Goal: Task Accomplishment & Management: Use online tool/utility

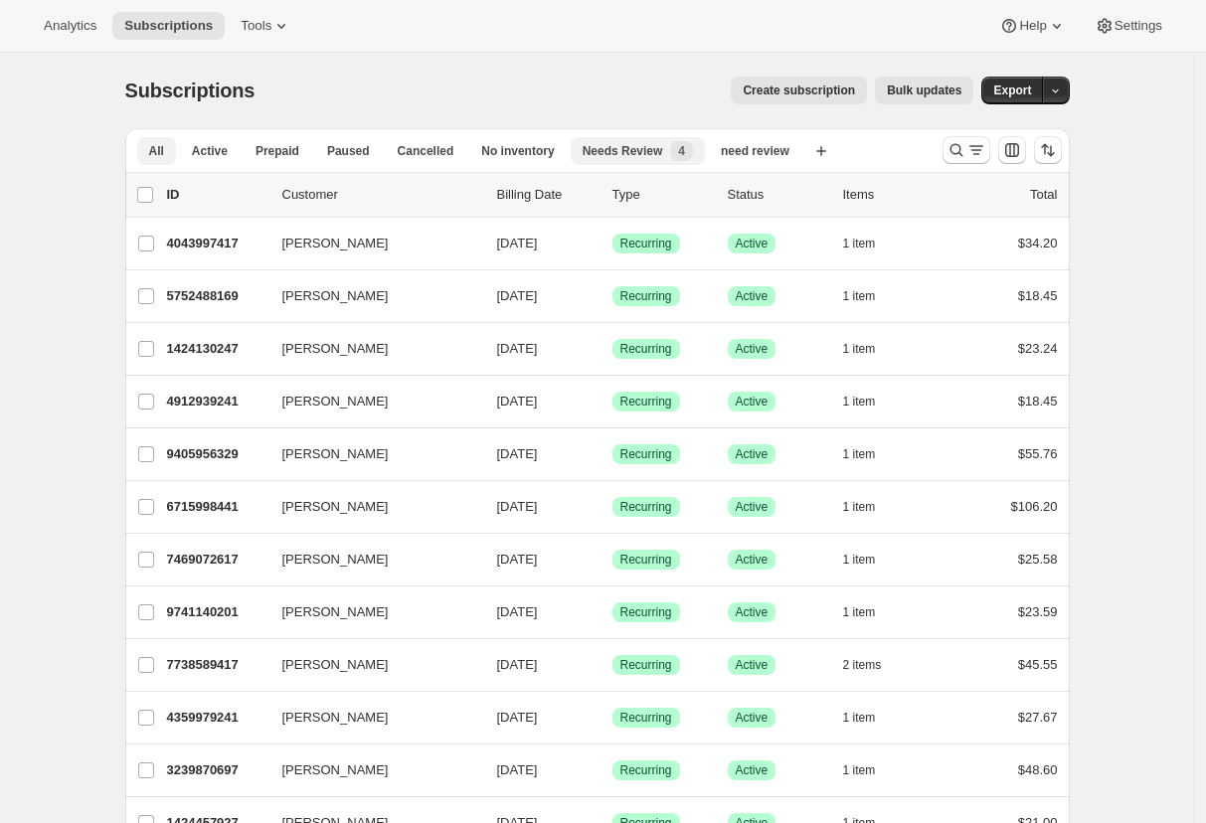
click at [595, 141] on div "Needs Review New 4" at bounding box center [638, 151] width 110 height 20
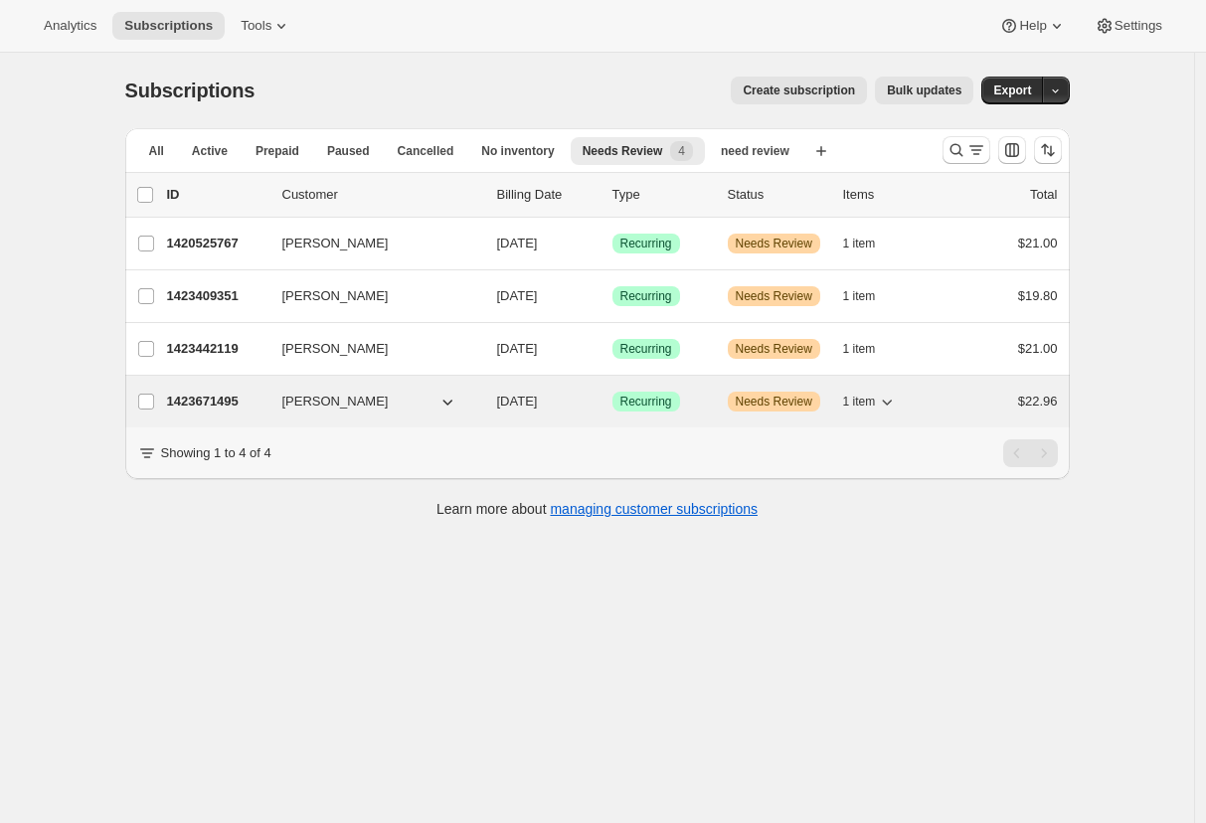
click at [185, 399] on p "1423671495" at bounding box center [216, 402] width 99 height 20
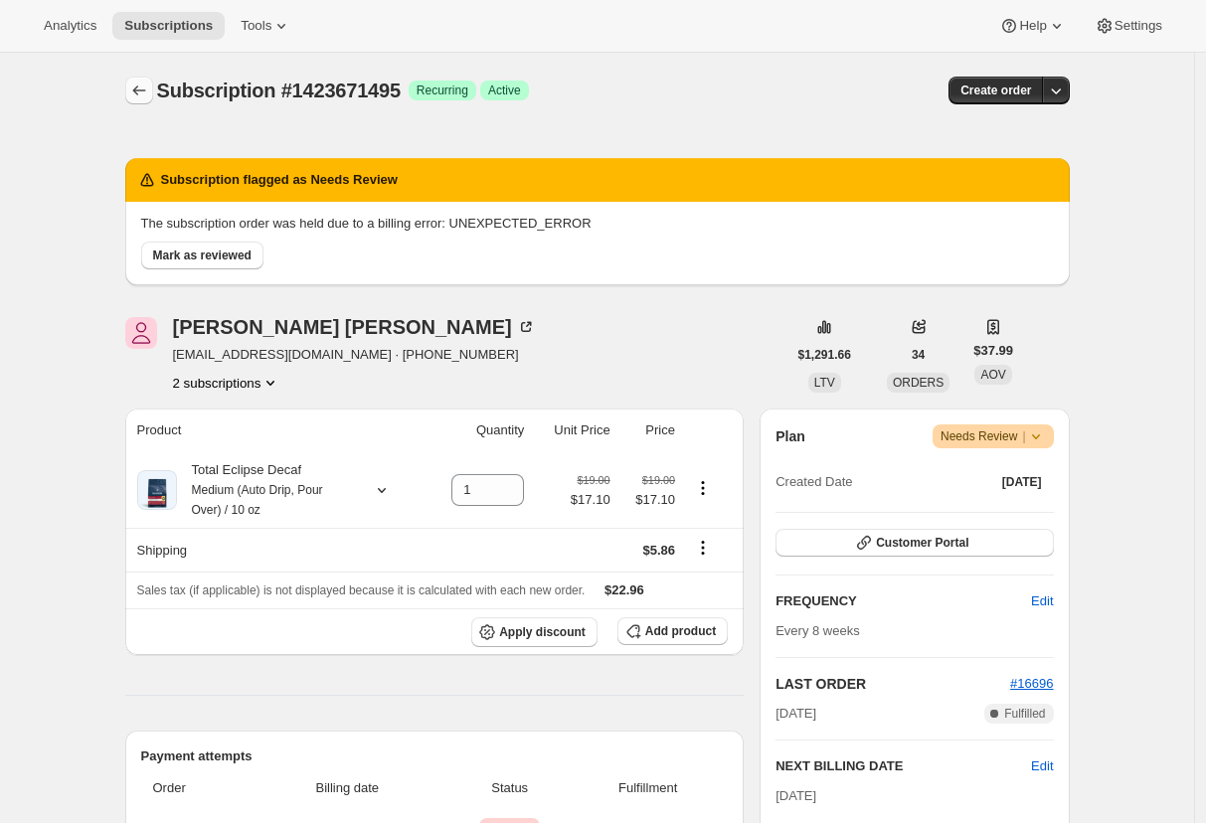
click at [137, 89] on icon "Subscriptions" at bounding box center [139, 91] width 20 height 20
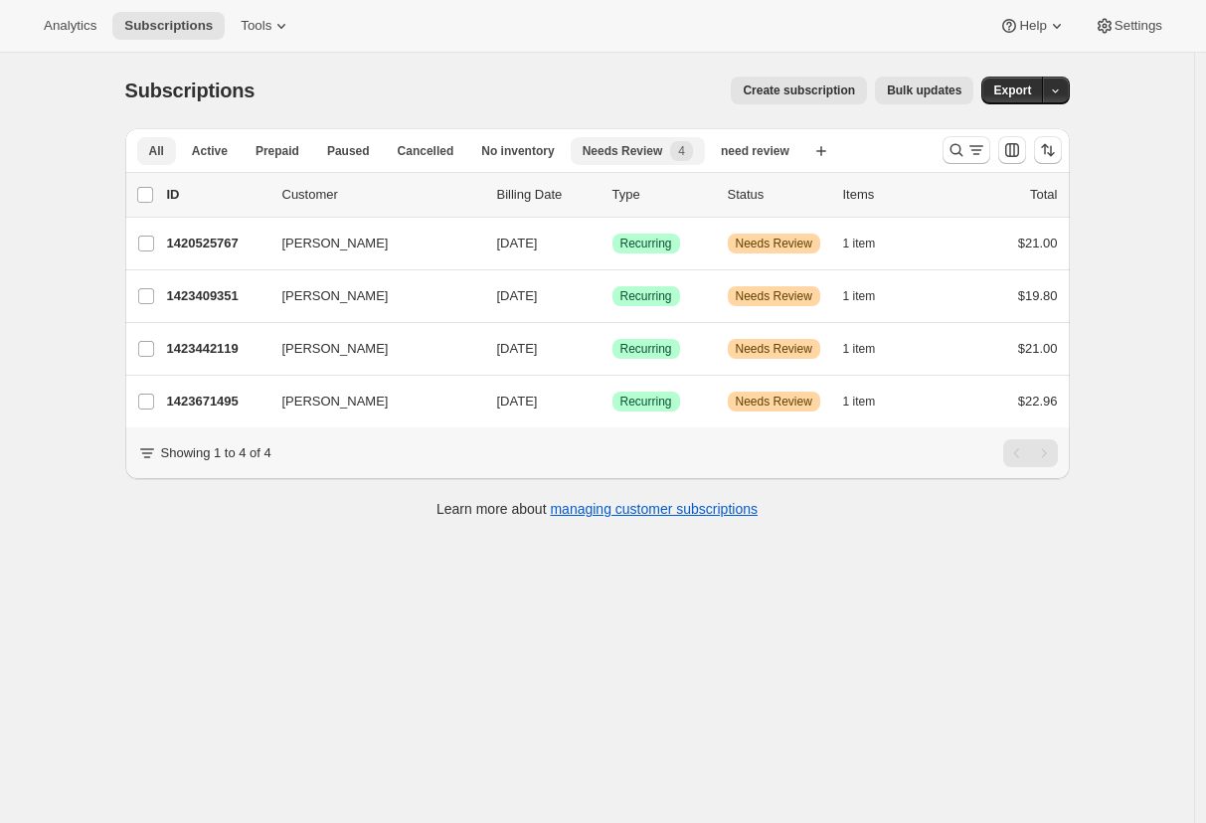
click at [157, 150] on span "All" at bounding box center [156, 151] width 15 height 16
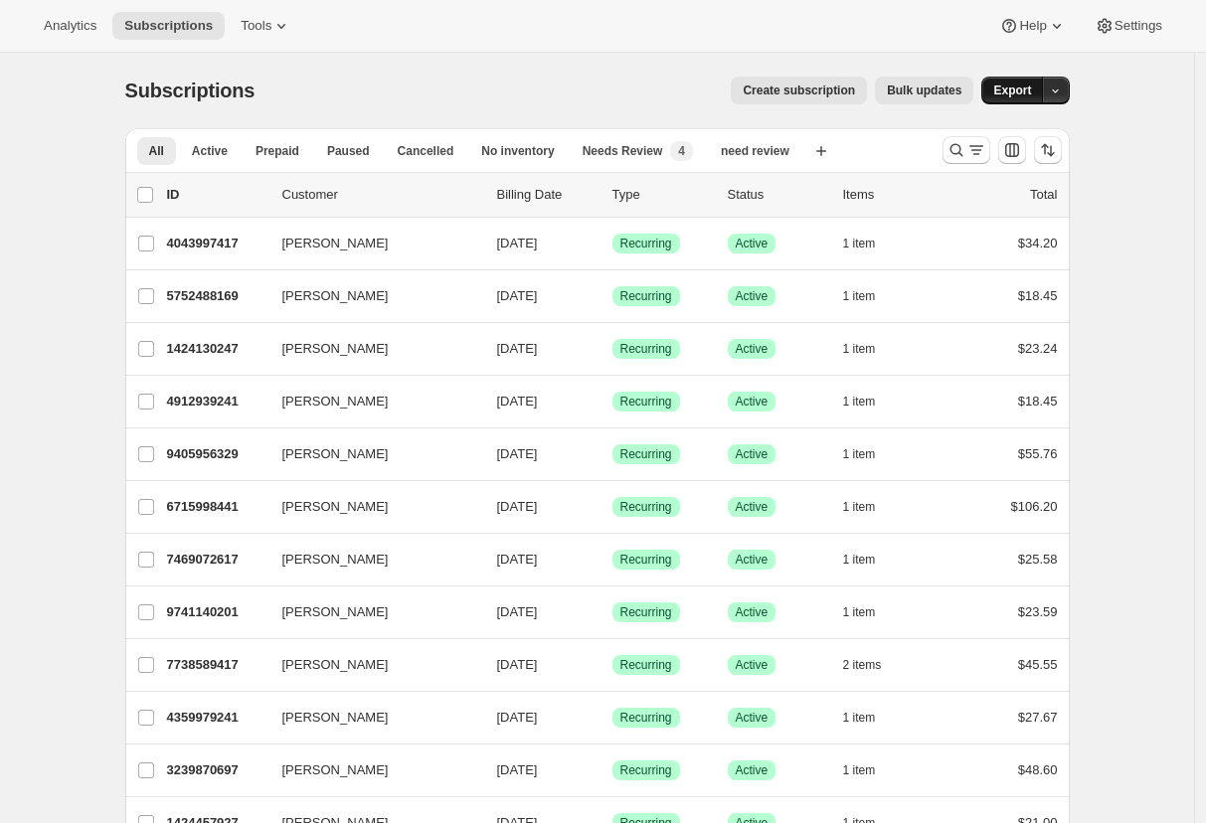
click at [1019, 97] on span "Export" at bounding box center [1012, 91] width 38 height 16
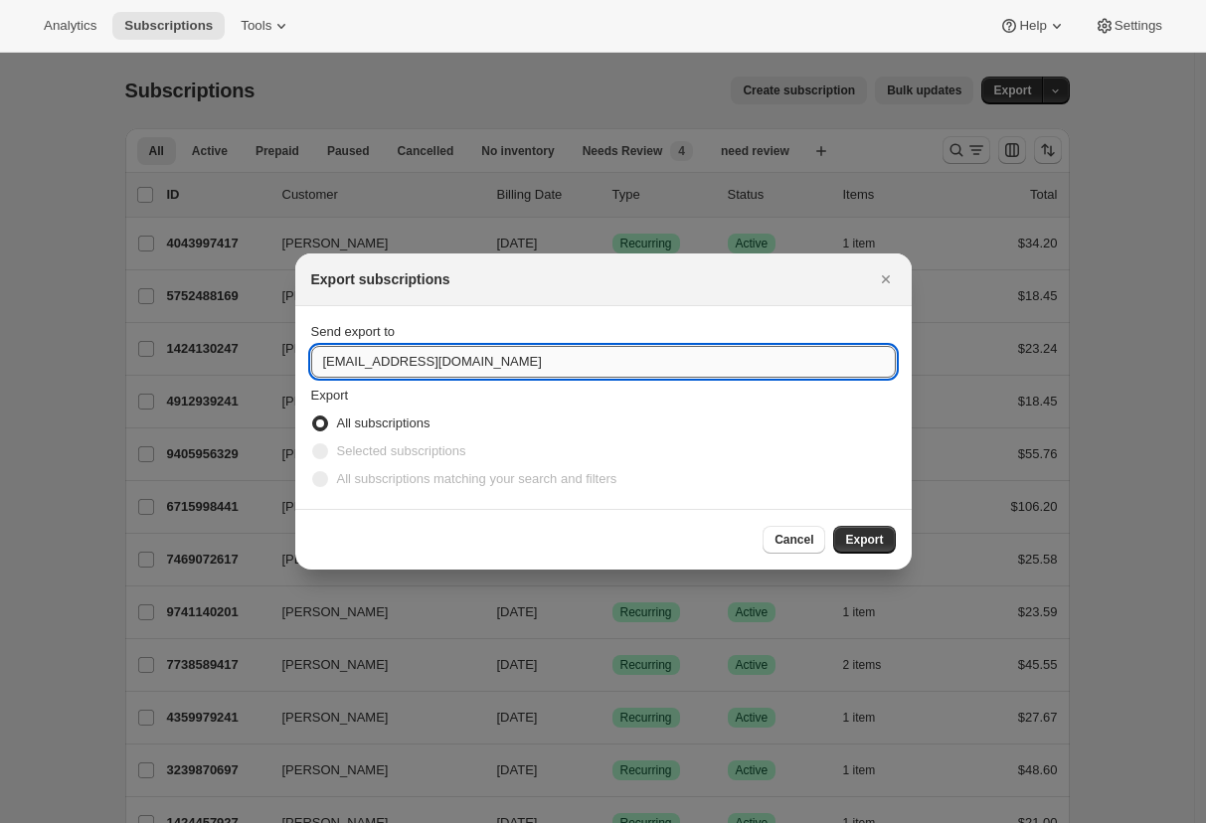
click at [380, 364] on input "hello@savorista.com" at bounding box center [603, 362] width 585 height 32
type input "adrian@awtomic.com"
click at [861, 520] on div "Cancel Export" at bounding box center [603, 539] width 616 height 61
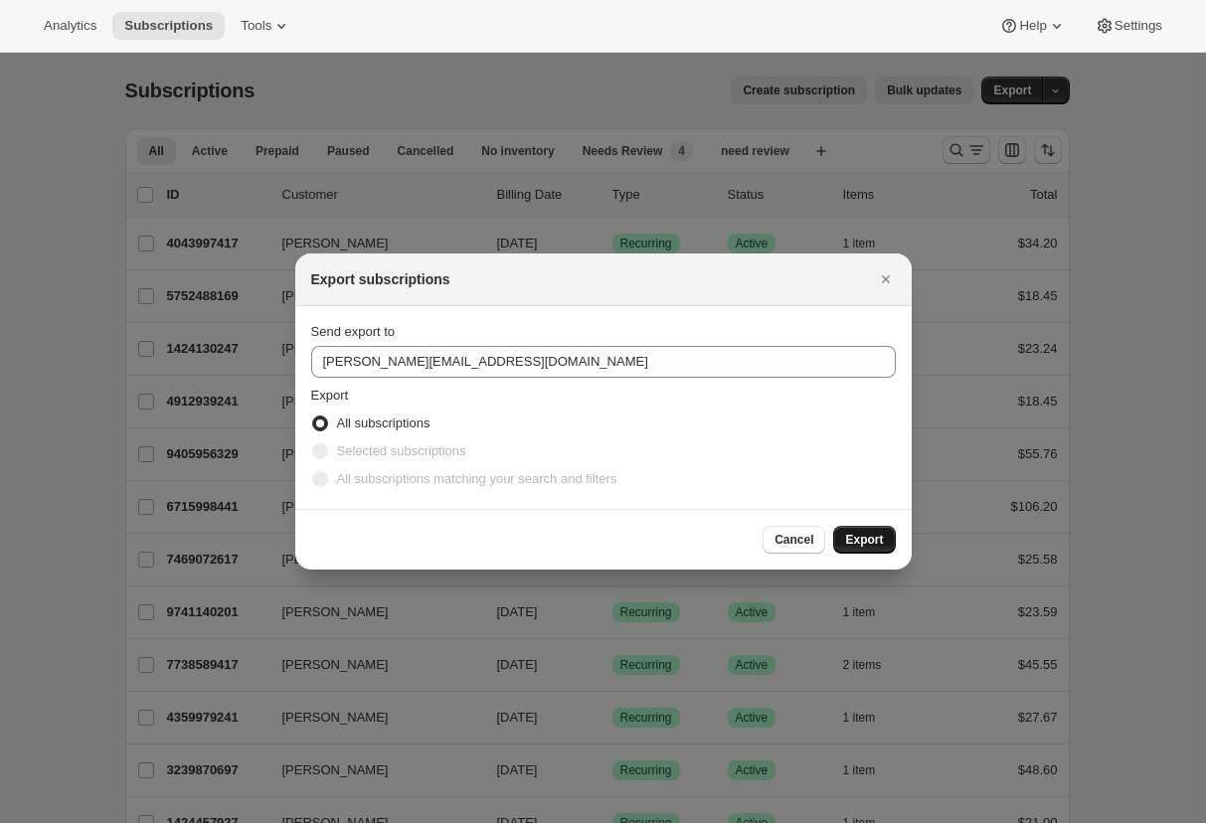
click at [859, 534] on span "Export" at bounding box center [864, 540] width 38 height 16
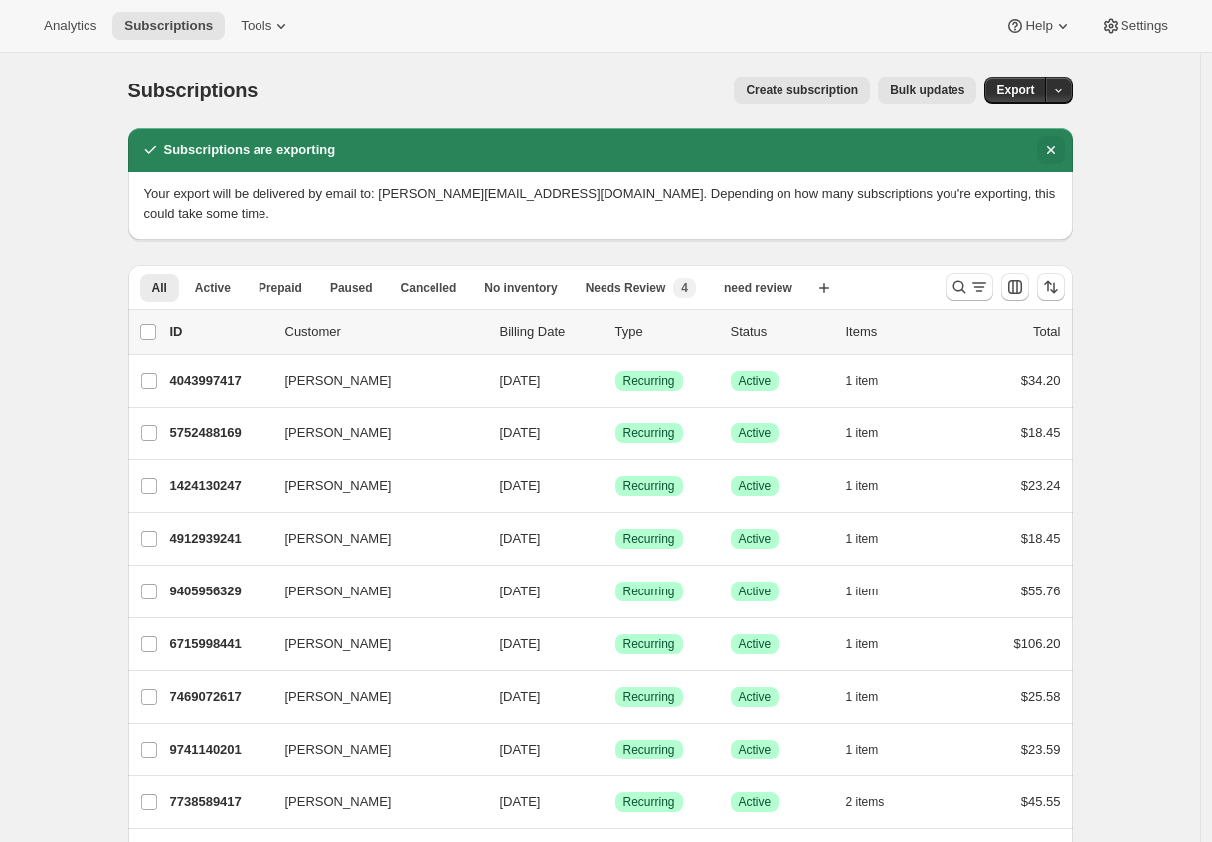
click at [1061, 147] on icon "Dismiss notification" at bounding box center [1051, 150] width 20 height 20
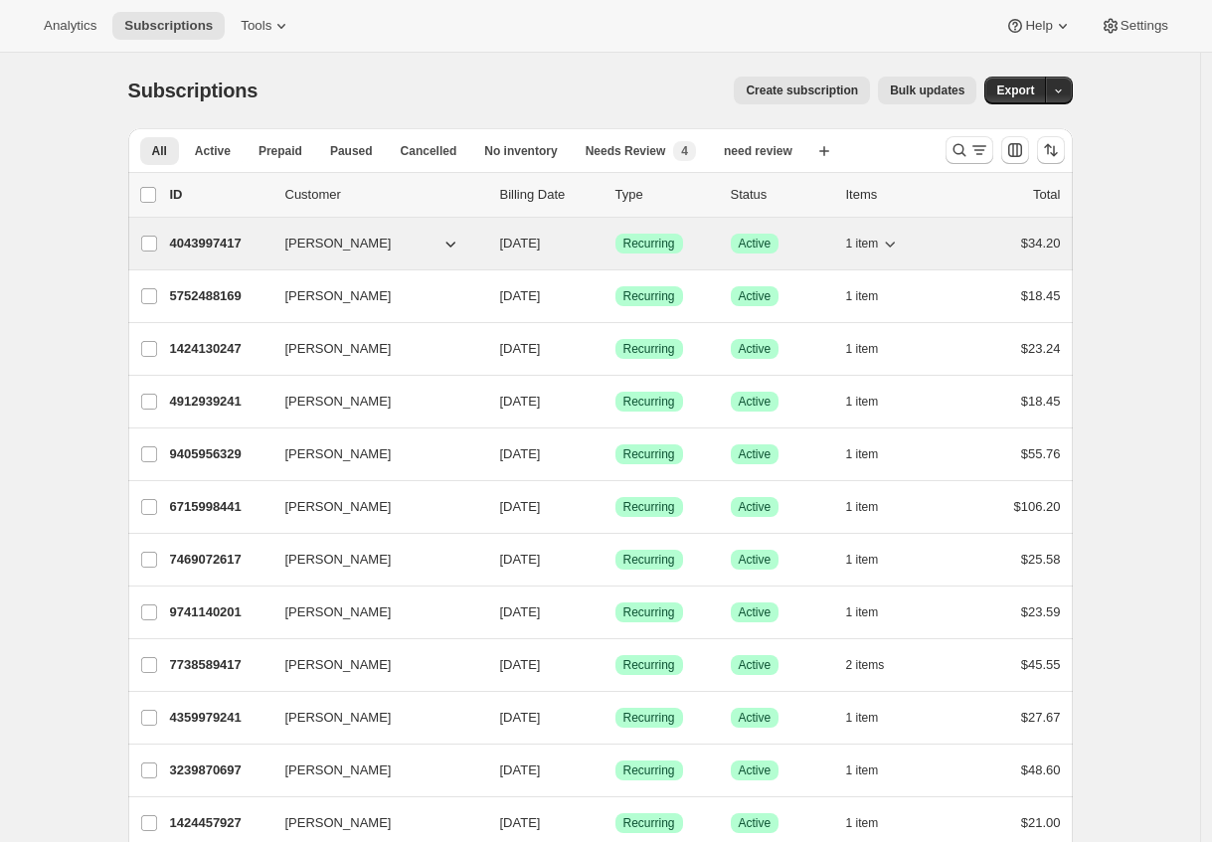
click at [236, 234] on p "4043997417" at bounding box center [219, 244] width 99 height 20
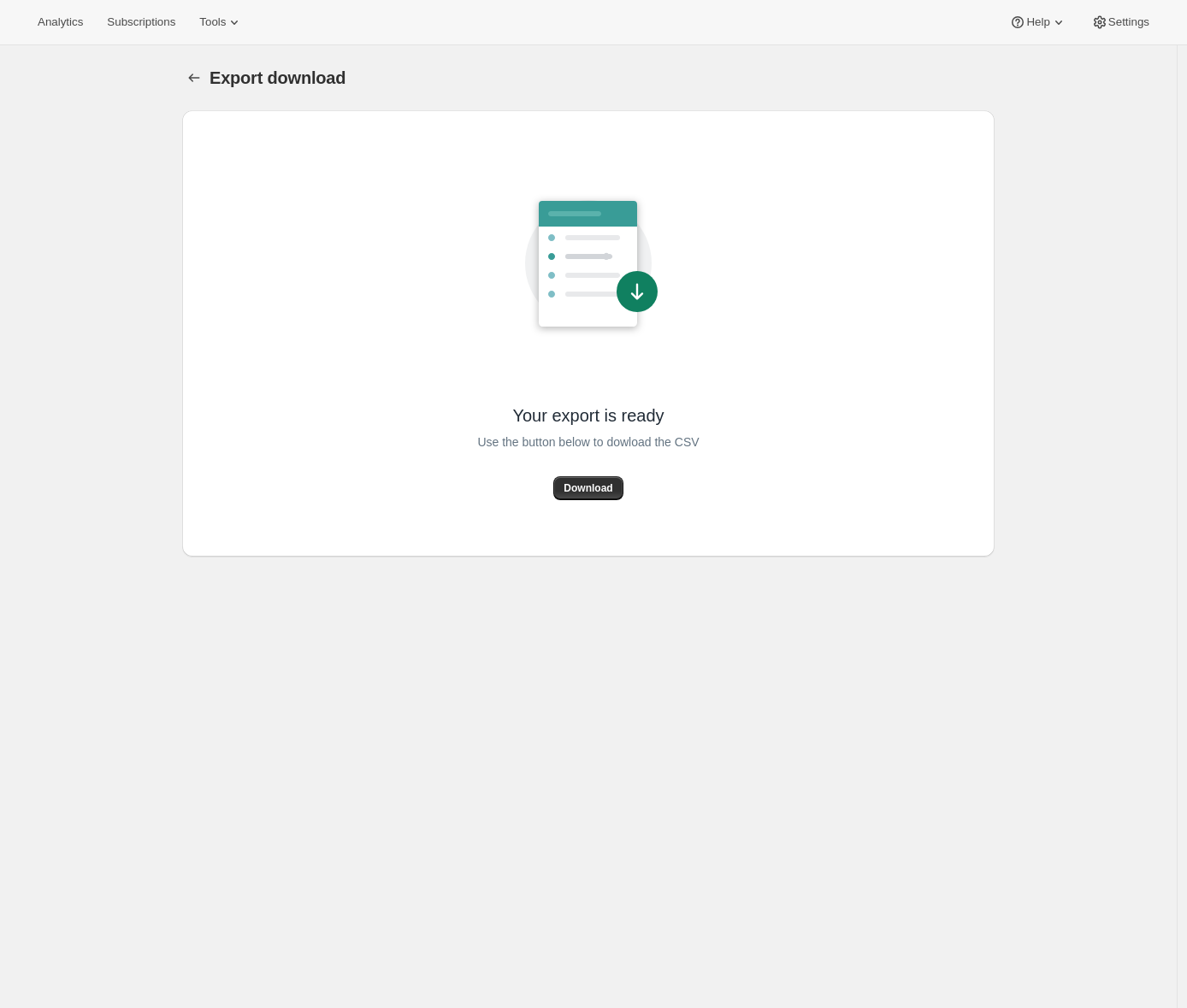
click at [594, 486] on span "Download" at bounding box center [587, 489] width 49 height 14
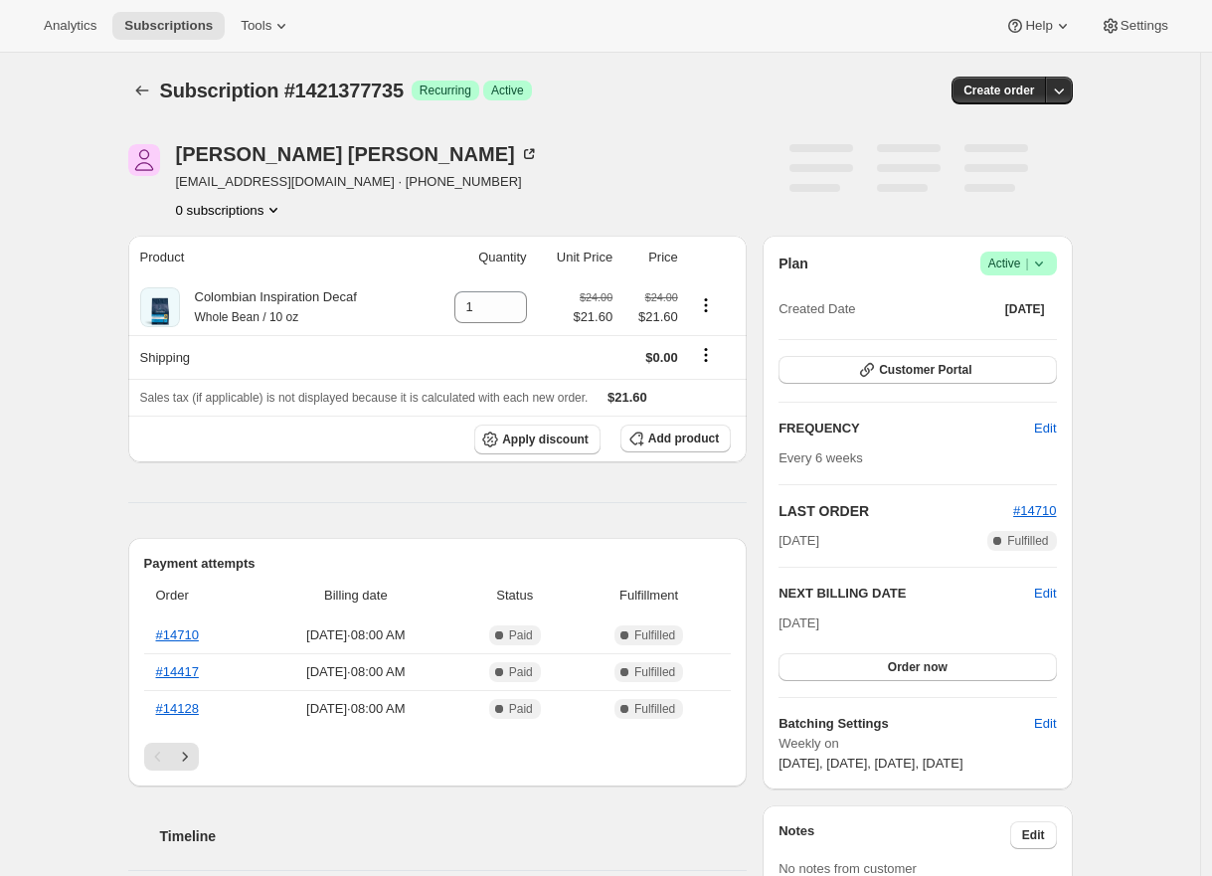
scroll to position [415, 0]
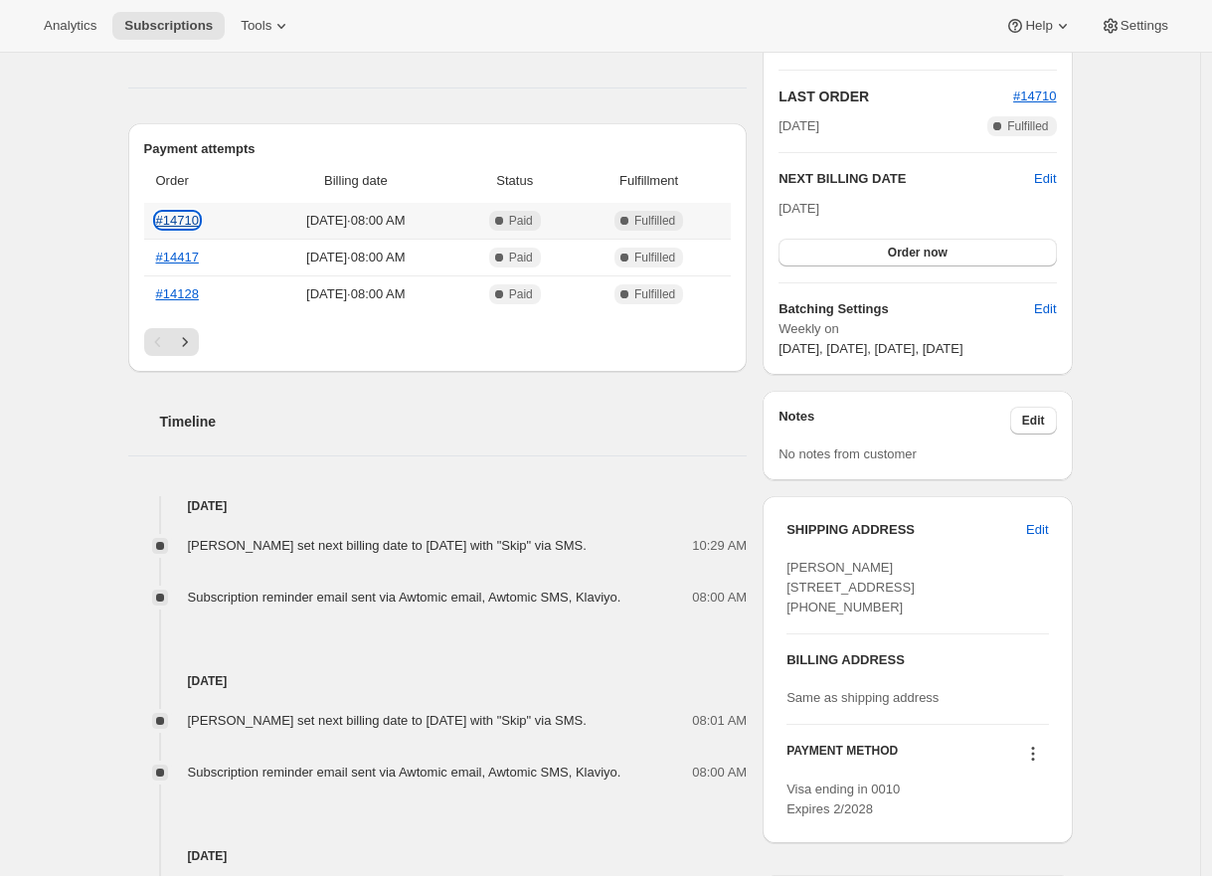
click at [186, 220] on link "#14710" at bounding box center [177, 220] width 43 height 15
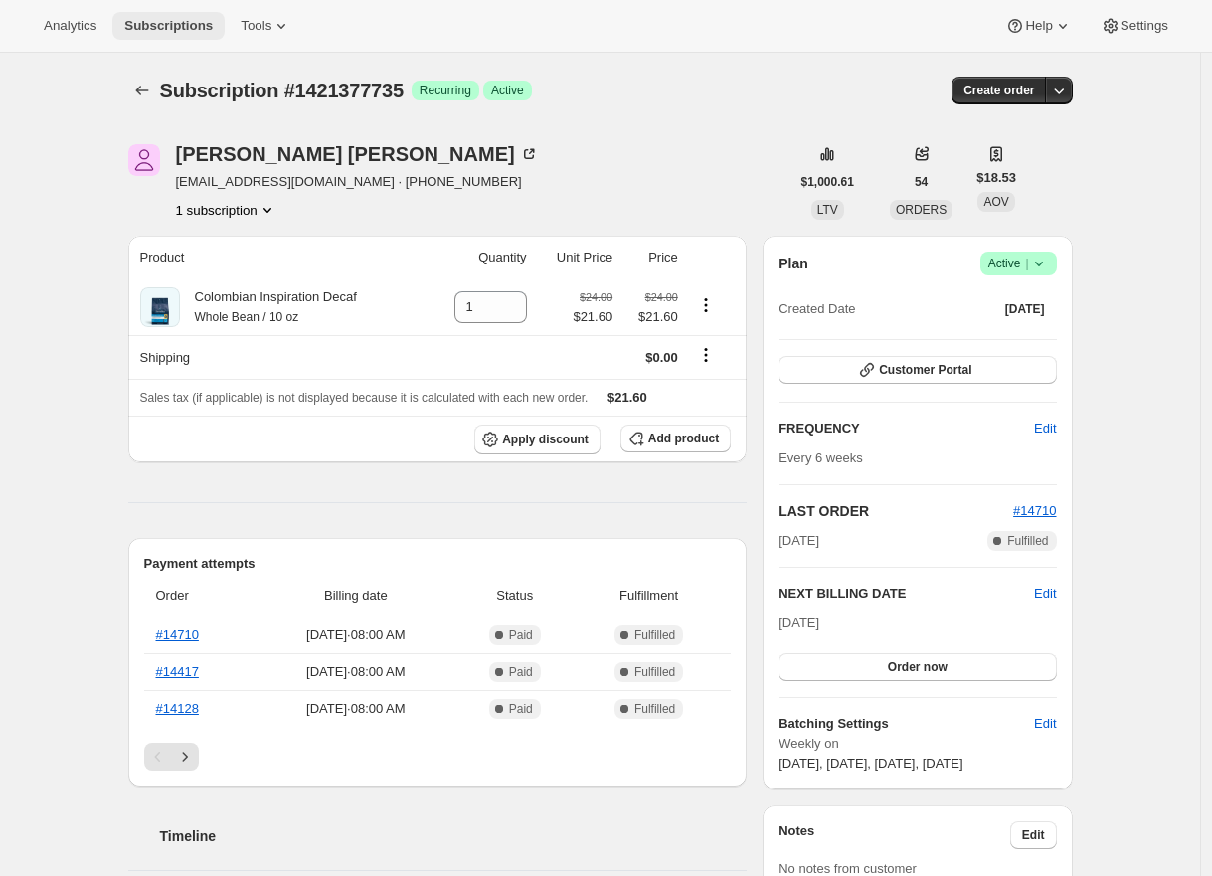
click at [178, 39] on button "Subscriptions" at bounding box center [168, 26] width 112 height 28
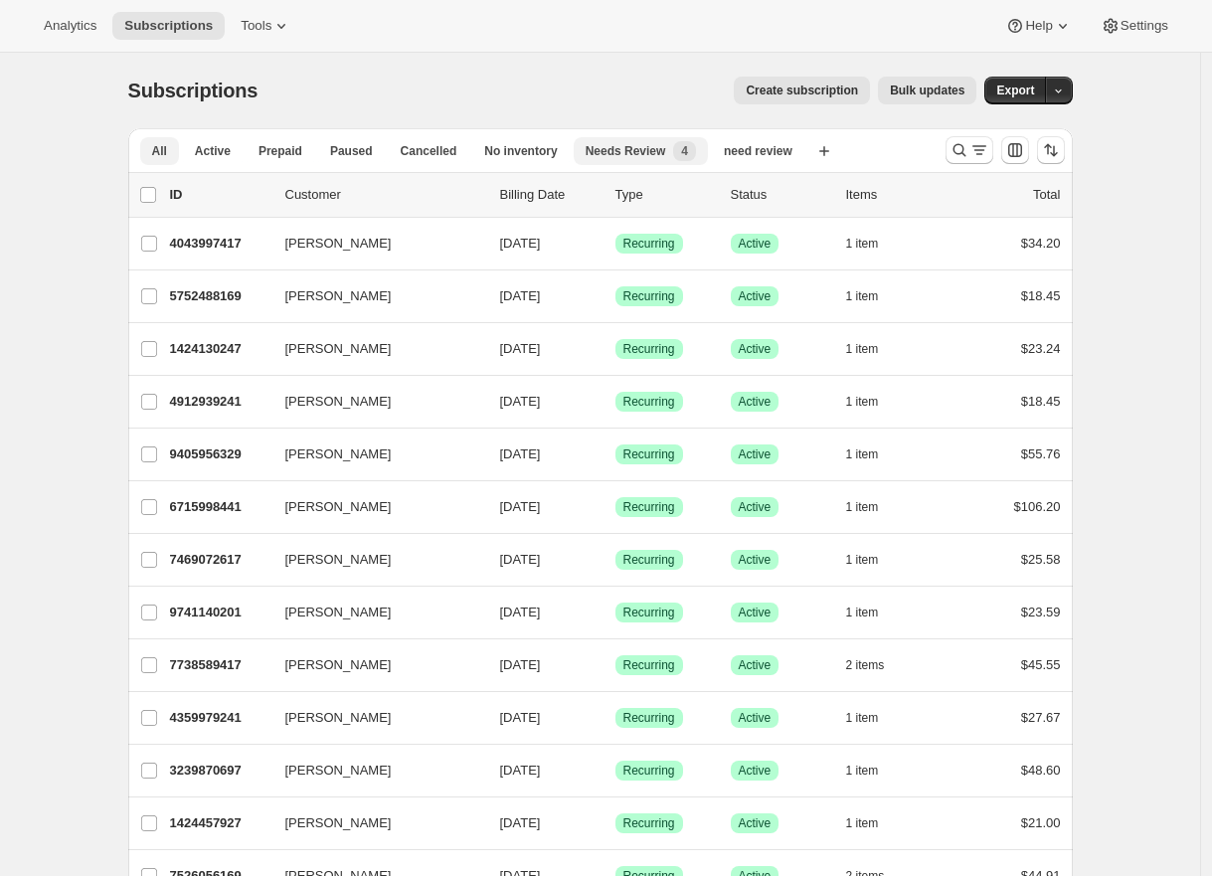
click at [606, 151] on span "Needs Review" at bounding box center [626, 151] width 81 height 16
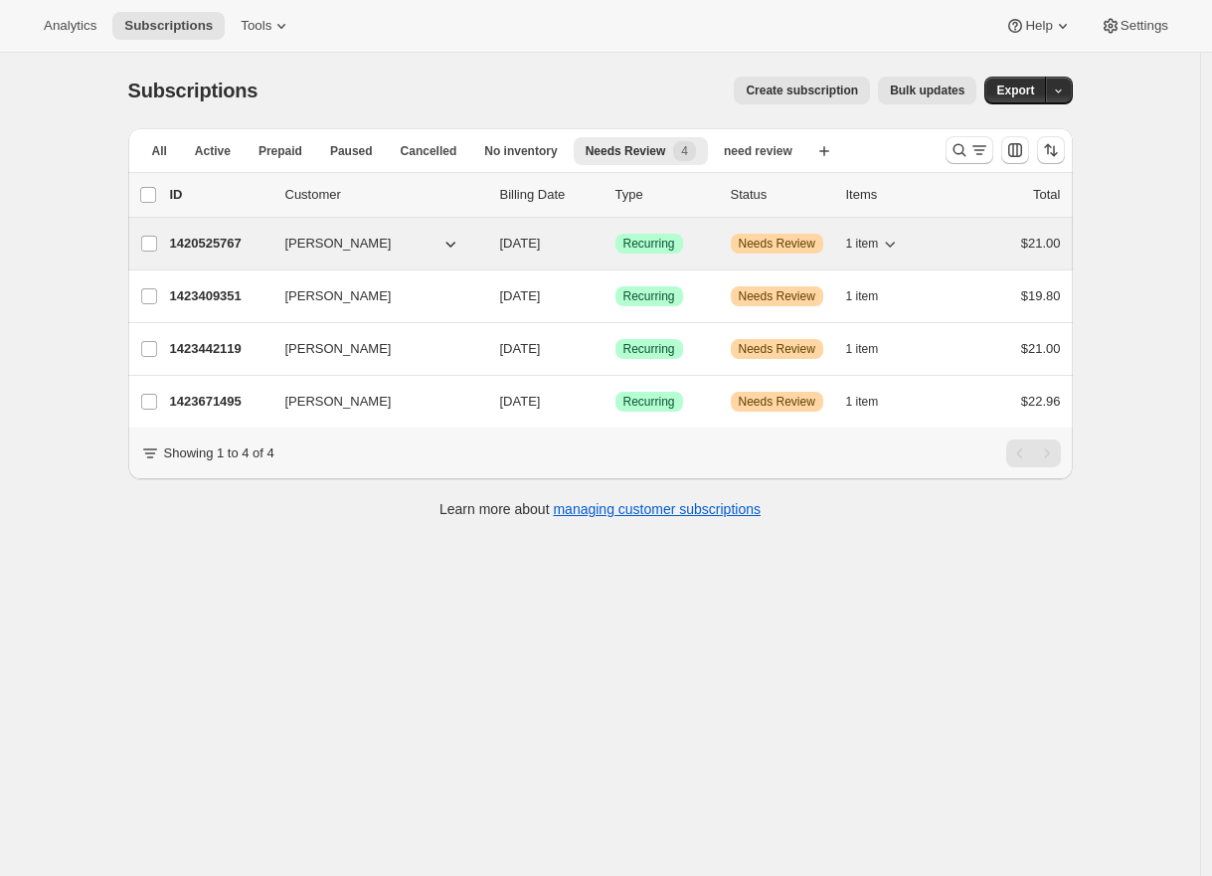
click at [228, 234] on p "1420525767" at bounding box center [219, 244] width 99 height 20
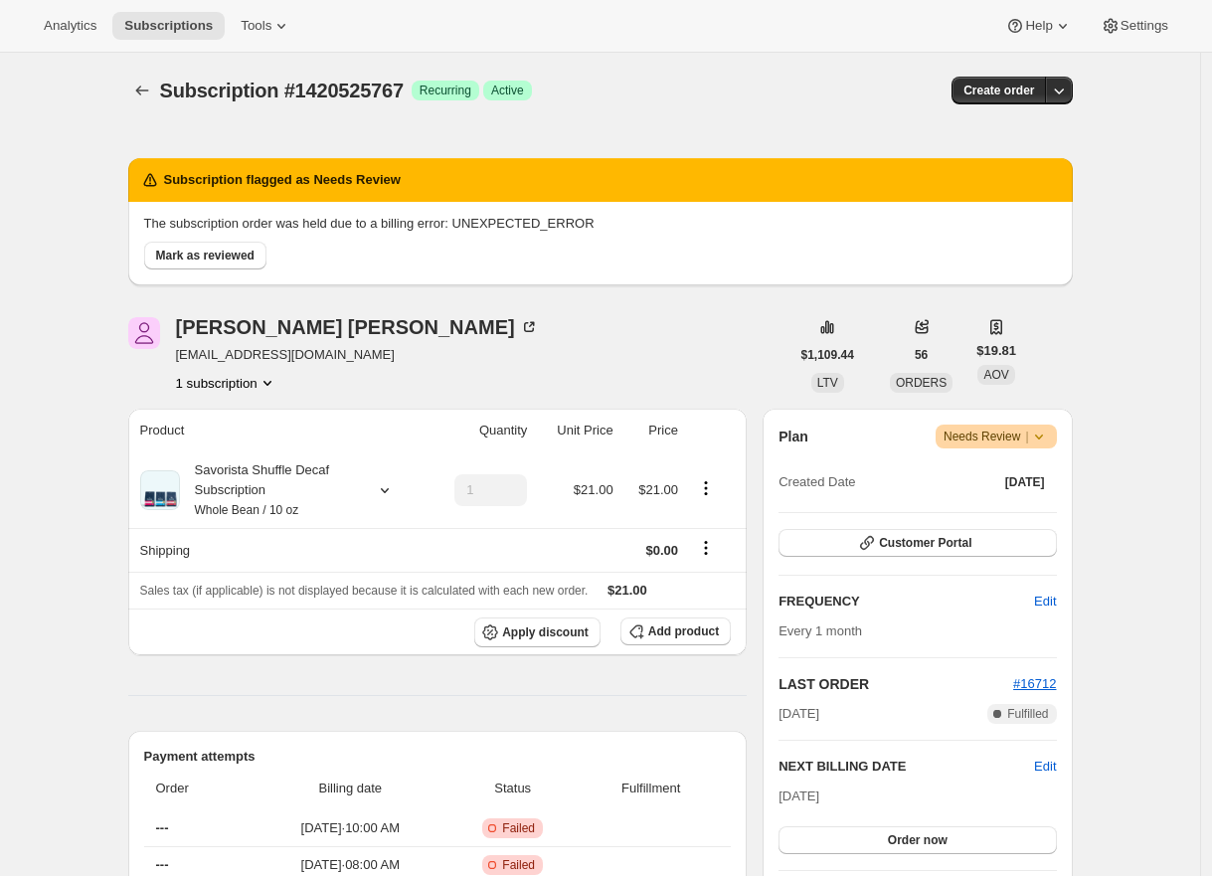
scroll to position [421, 0]
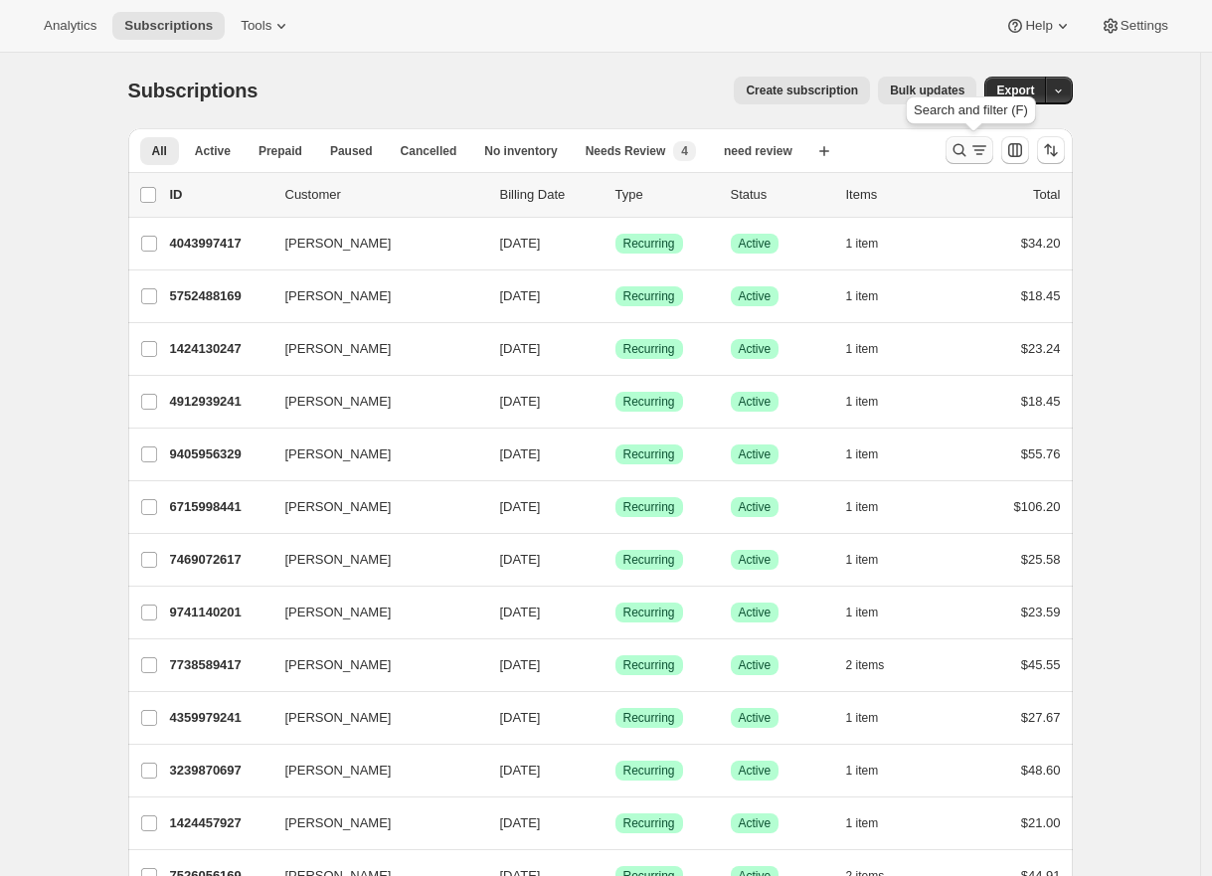
click at [981, 146] on icon "Search and filter results" at bounding box center [979, 146] width 14 height 2
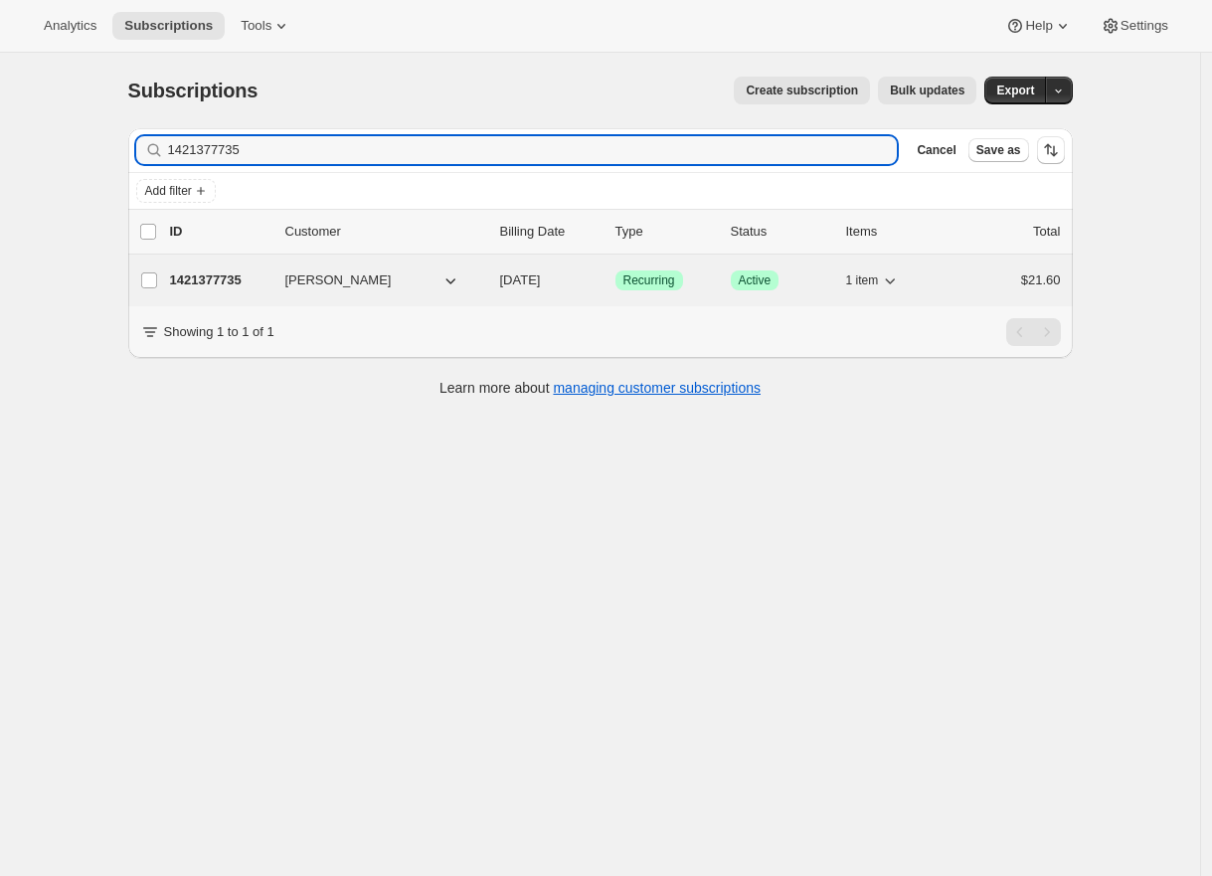
type input "1421377735"
click at [214, 270] on p "1421377735" at bounding box center [219, 280] width 99 height 20
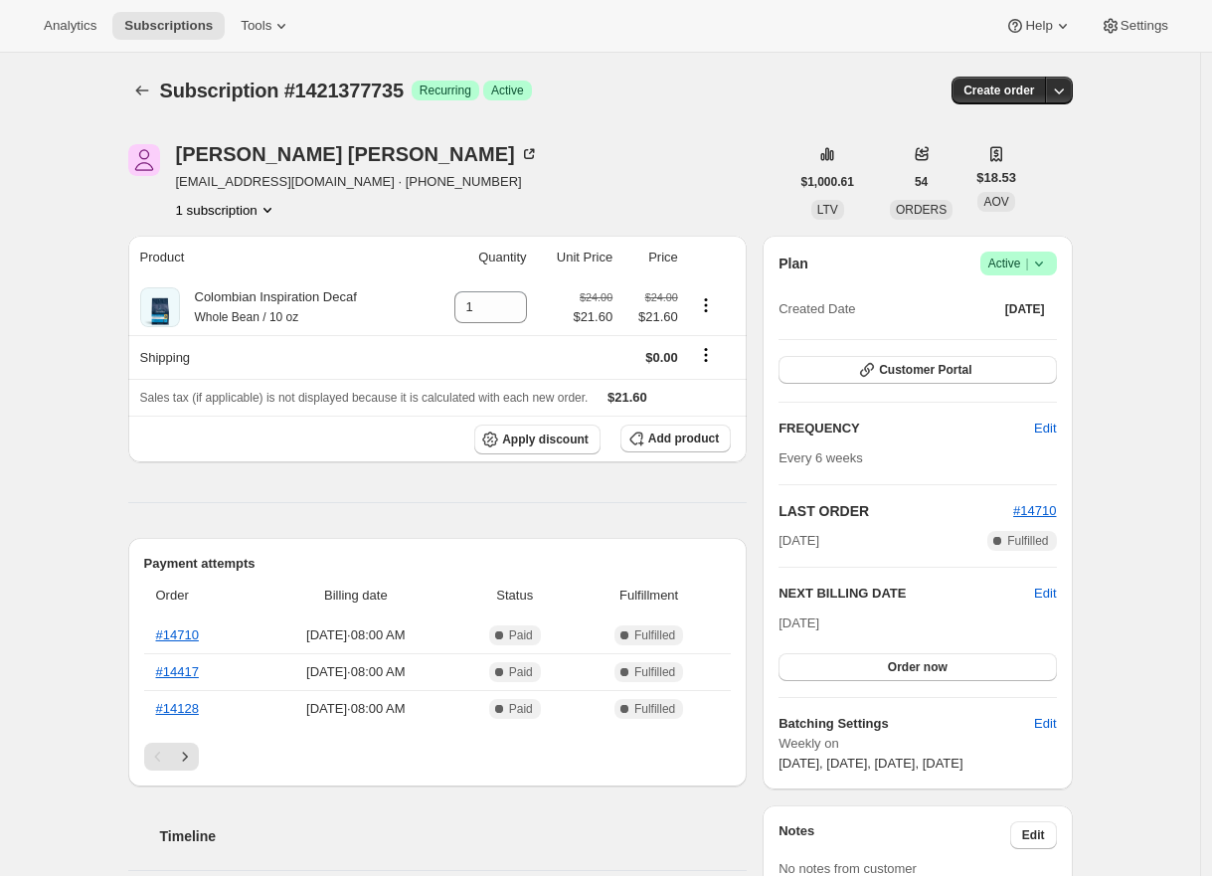
drag, startPoint x: 92, startPoint y: 580, endPoint x: 106, endPoint y: 586, distance: 15.1
click at [193, 639] on link "#14710" at bounding box center [177, 634] width 43 height 15
click at [159, 30] on span "Subscriptions" at bounding box center [168, 26] width 88 height 16
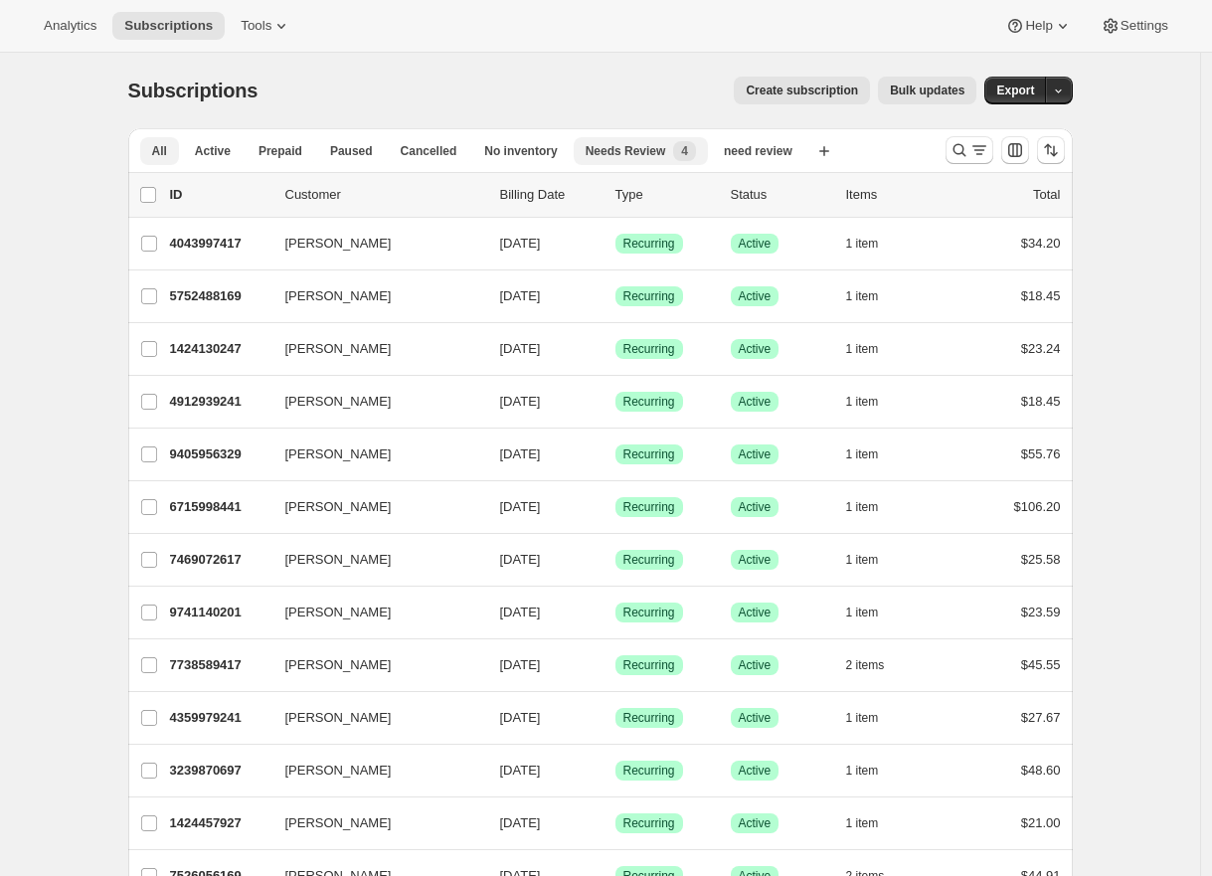
click at [647, 152] on span "Needs Review" at bounding box center [626, 151] width 81 height 16
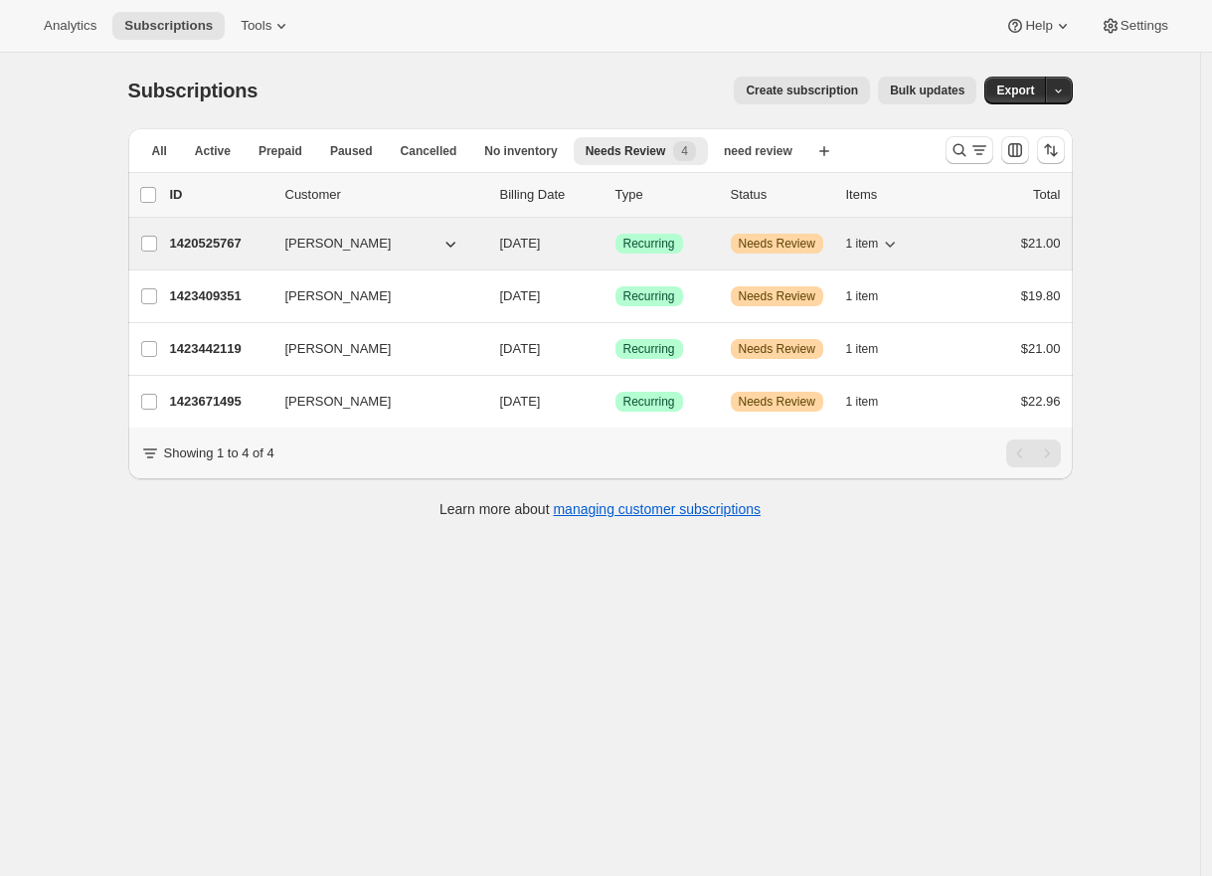
click at [228, 238] on p "1420525767" at bounding box center [219, 244] width 99 height 20
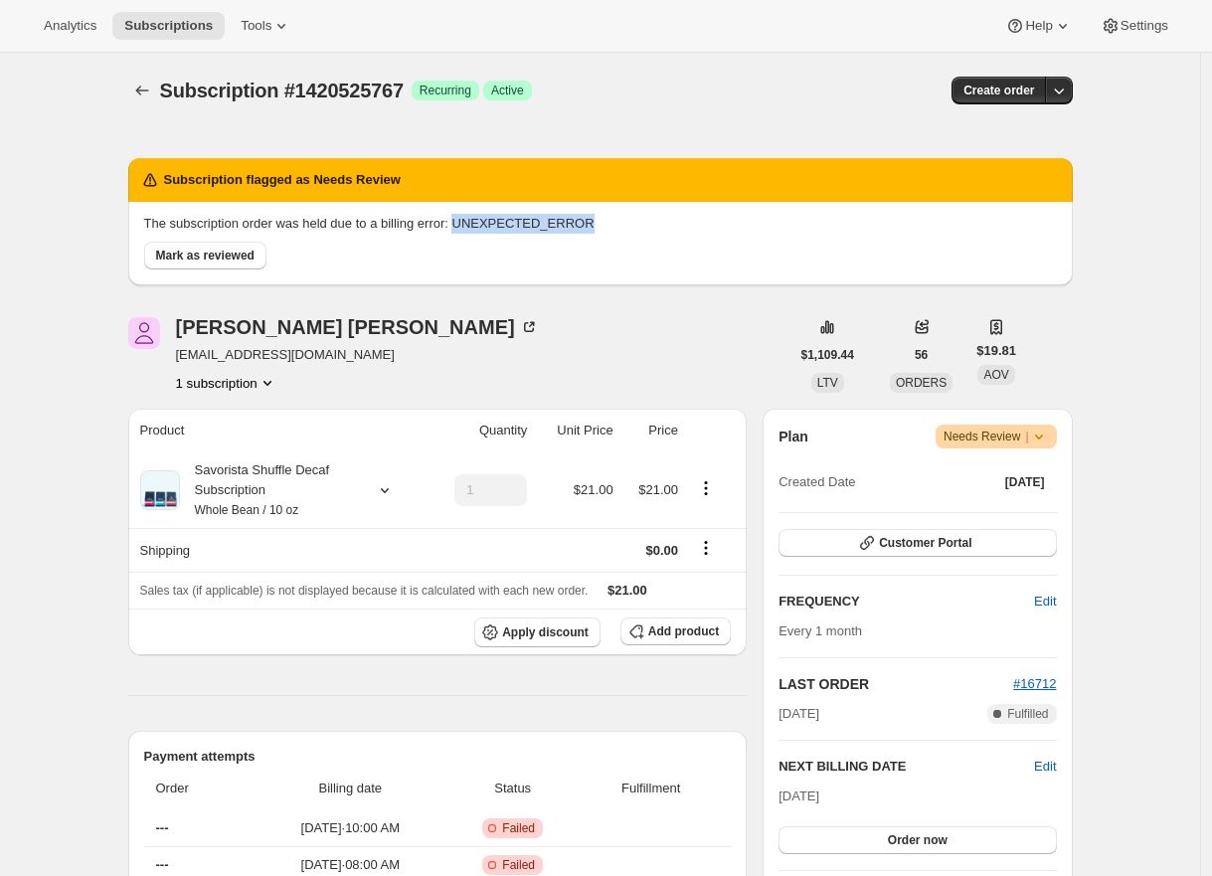
drag, startPoint x: 478, startPoint y: 225, endPoint x: 674, endPoint y: 228, distance: 195.9
click at [674, 228] on p "The subscription order was held due to a billing error: UNEXPECTED_ERROR" at bounding box center [600, 224] width 913 height 20
click at [152, 87] on icon "Subscriptions" at bounding box center [142, 91] width 20 height 20
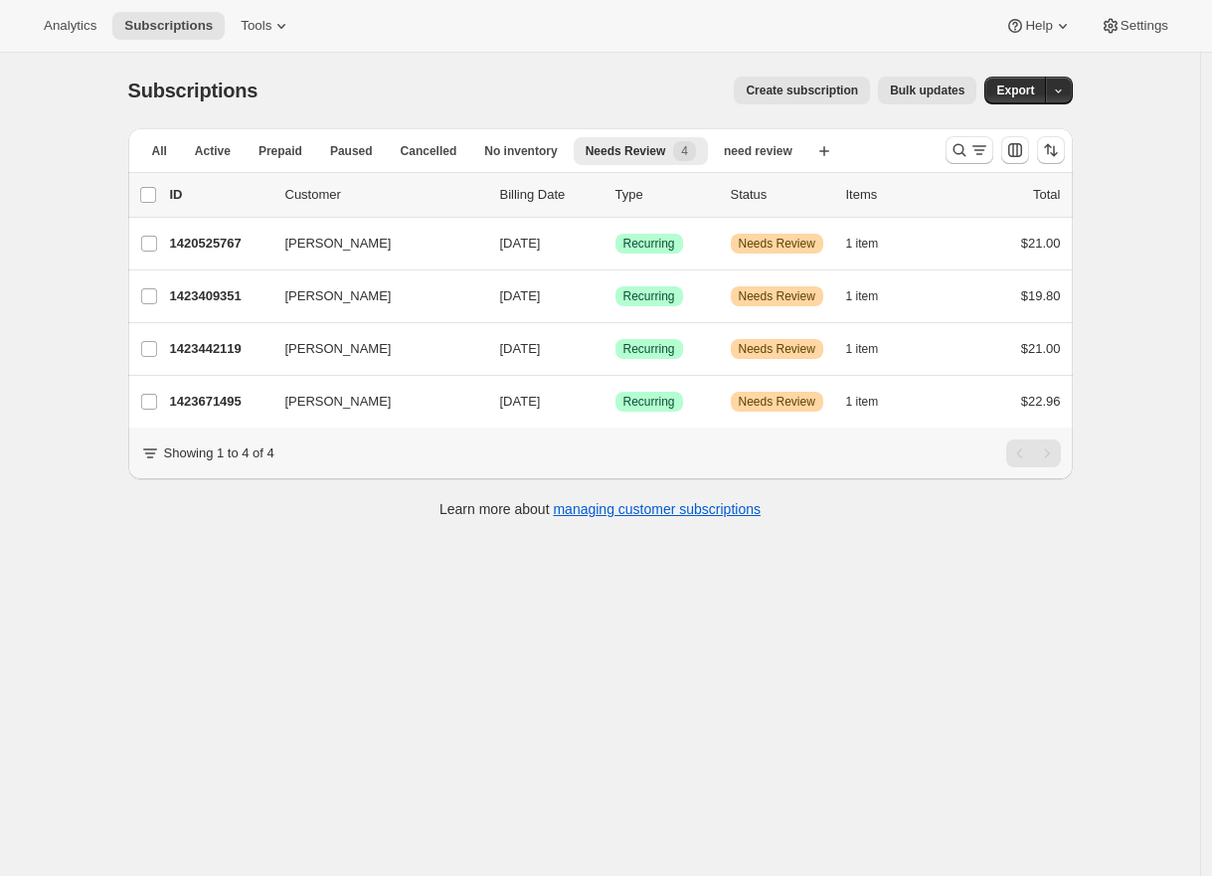
click at [918, 95] on span "Bulk updates" at bounding box center [927, 91] width 75 height 16
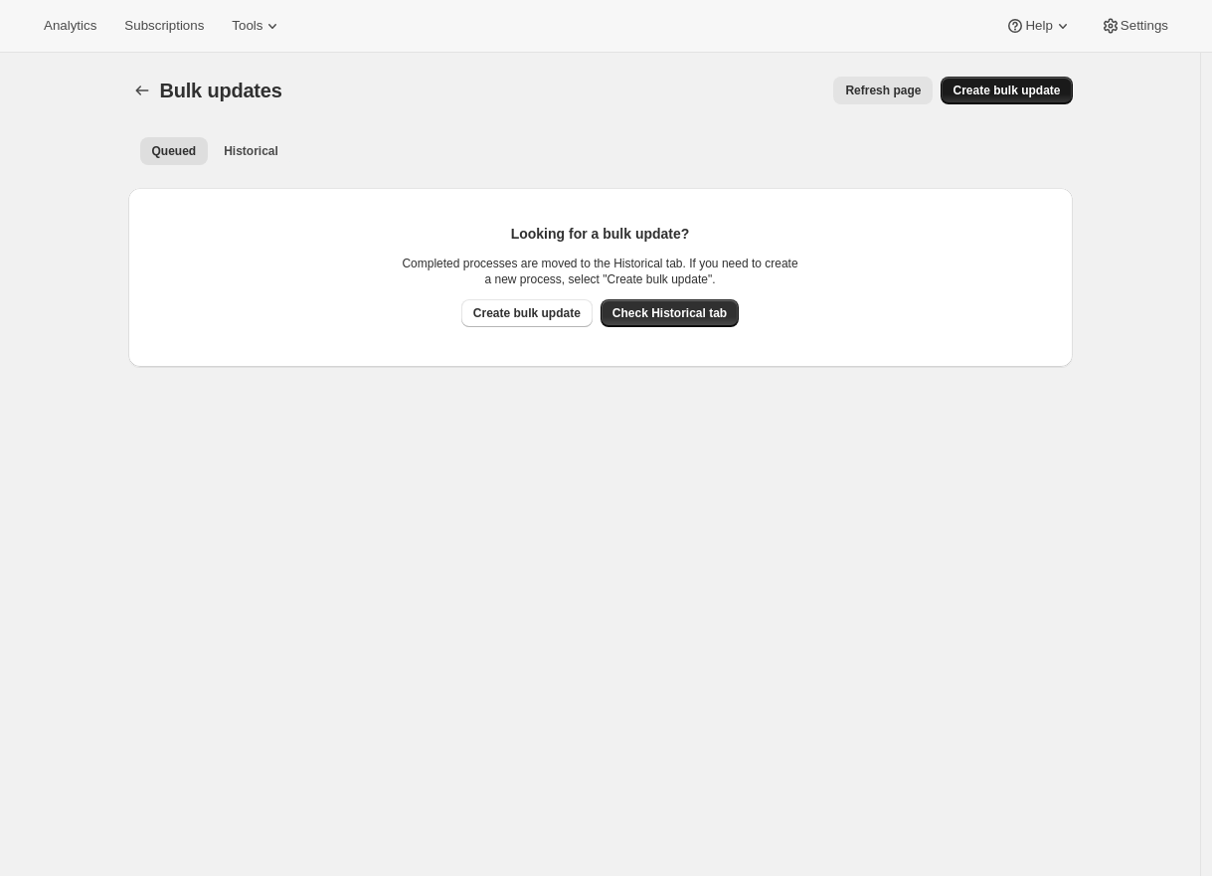
click at [1002, 95] on span "Create bulk update" at bounding box center [1005, 91] width 107 height 16
select select "17"
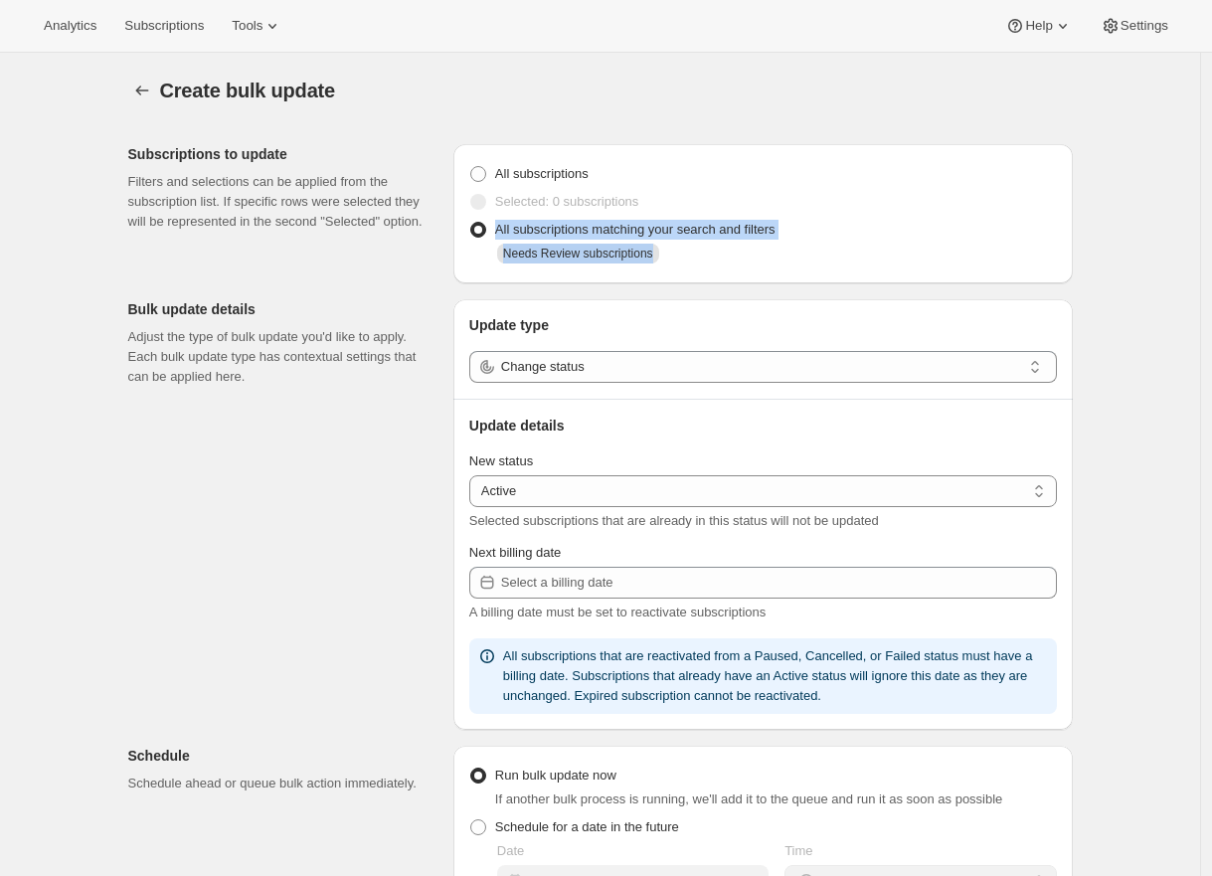
drag, startPoint x: 762, startPoint y: 255, endPoint x: 500, endPoint y: 230, distance: 262.7
click at [500, 229] on div "All subscriptions matching your search and filters Needs Review subscriptions" at bounding box center [763, 242] width 588 height 52
click at [435, 276] on div "Subscriptions to update Filters and selections can be applied from the subscrip…" at bounding box center [592, 757] width 960 height 1259
drag, startPoint x: 505, startPoint y: 226, endPoint x: 711, endPoint y: 259, distance: 208.6
click at [711, 259] on div "All subscriptions matching your search and filters Needs Review subscriptions" at bounding box center [763, 242] width 588 height 52
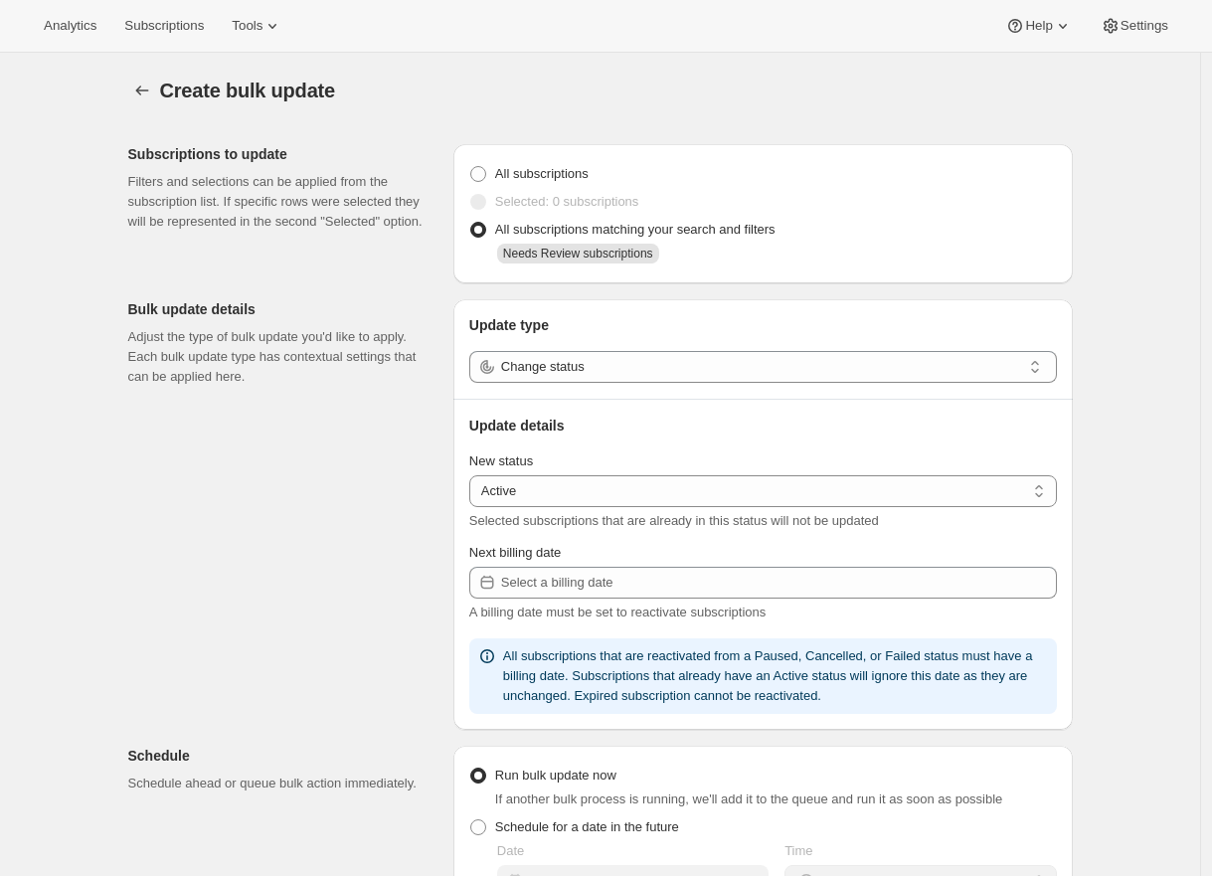
click at [711, 260] on div "Needs Review subscriptions" at bounding box center [777, 256] width 560 height 24
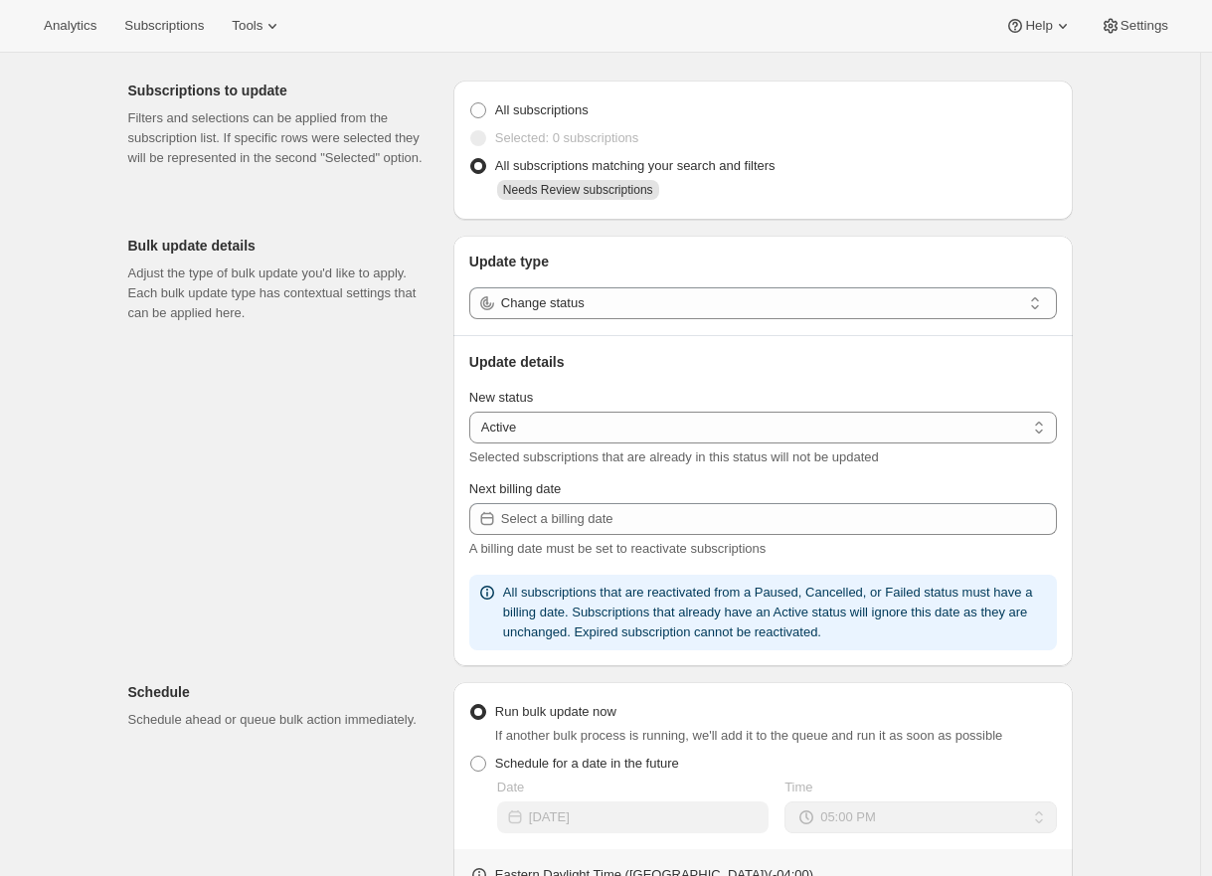
scroll to position [77, 0]
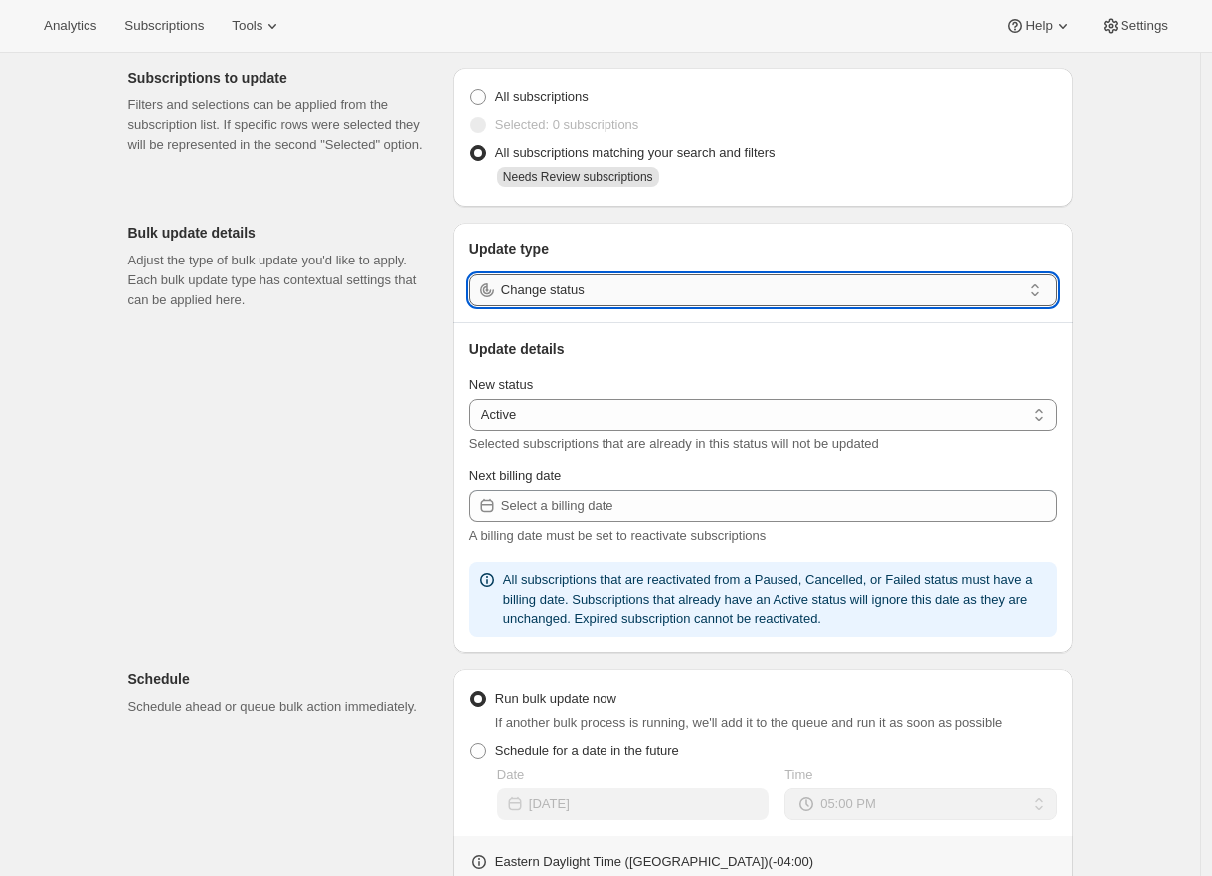
click at [628, 289] on input "Change status" at bounding box center [761, 290] width 520 height 32
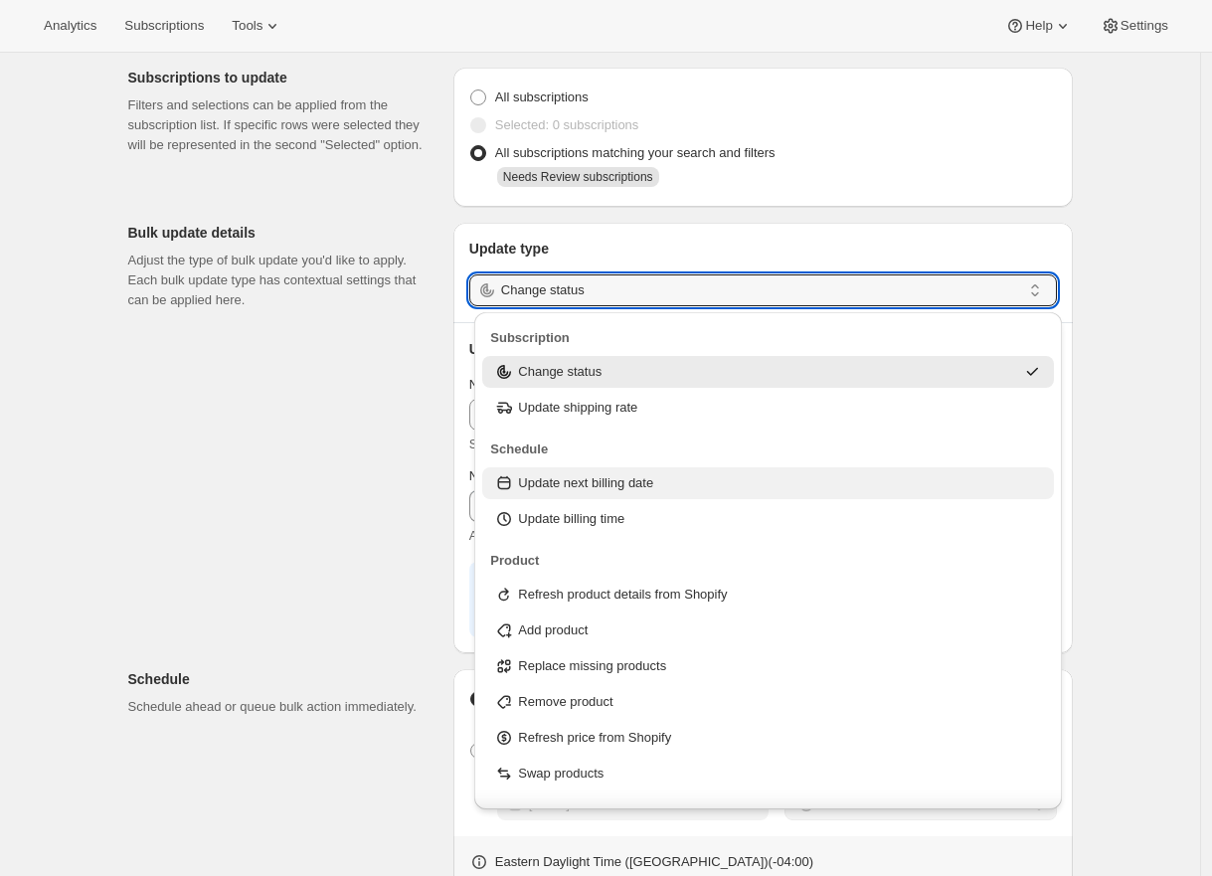
click at [584, 488] on p "Update next billing date" at bounding box center [585, 483] width 135 height 20
type input "Update next billing date"
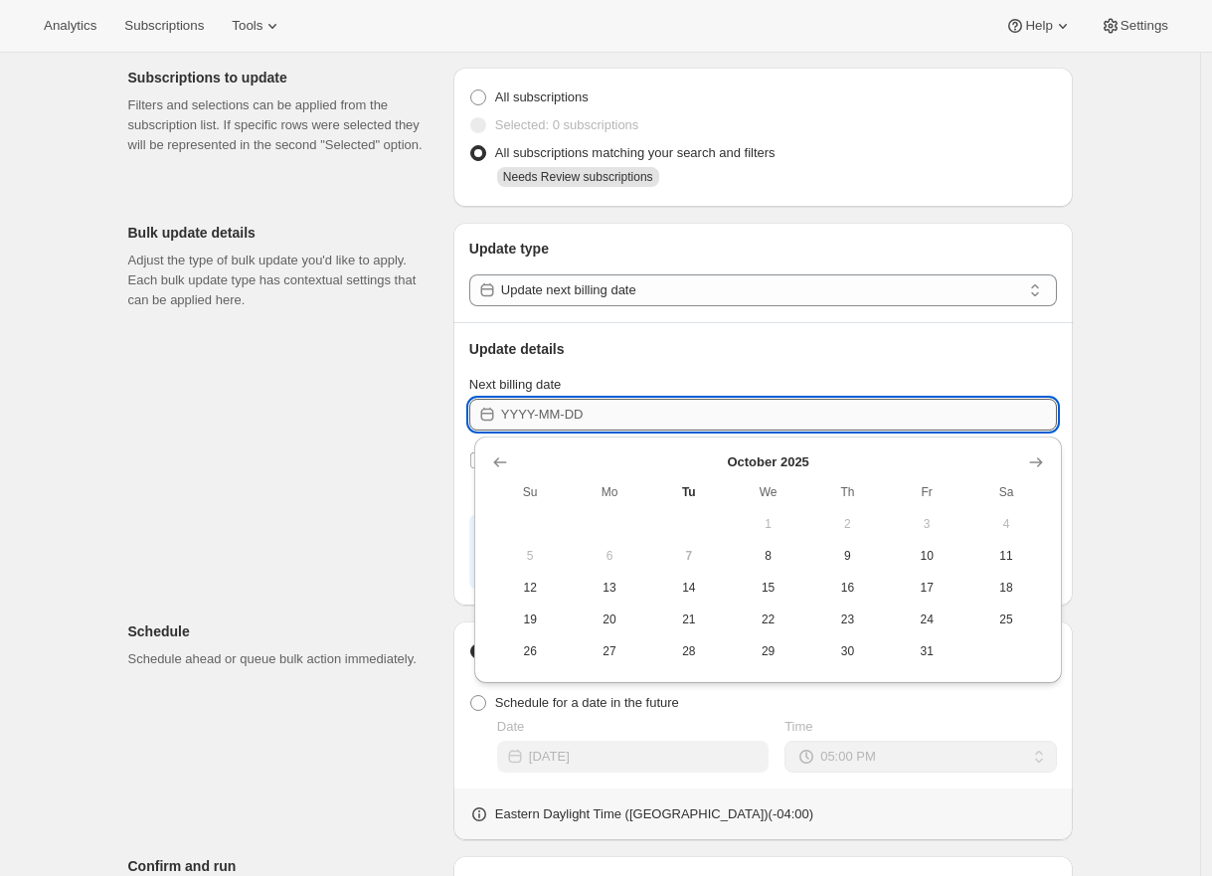
click at [506, 410] on input "Next billing date" at bounding box center [779, 415] width 556 height 32
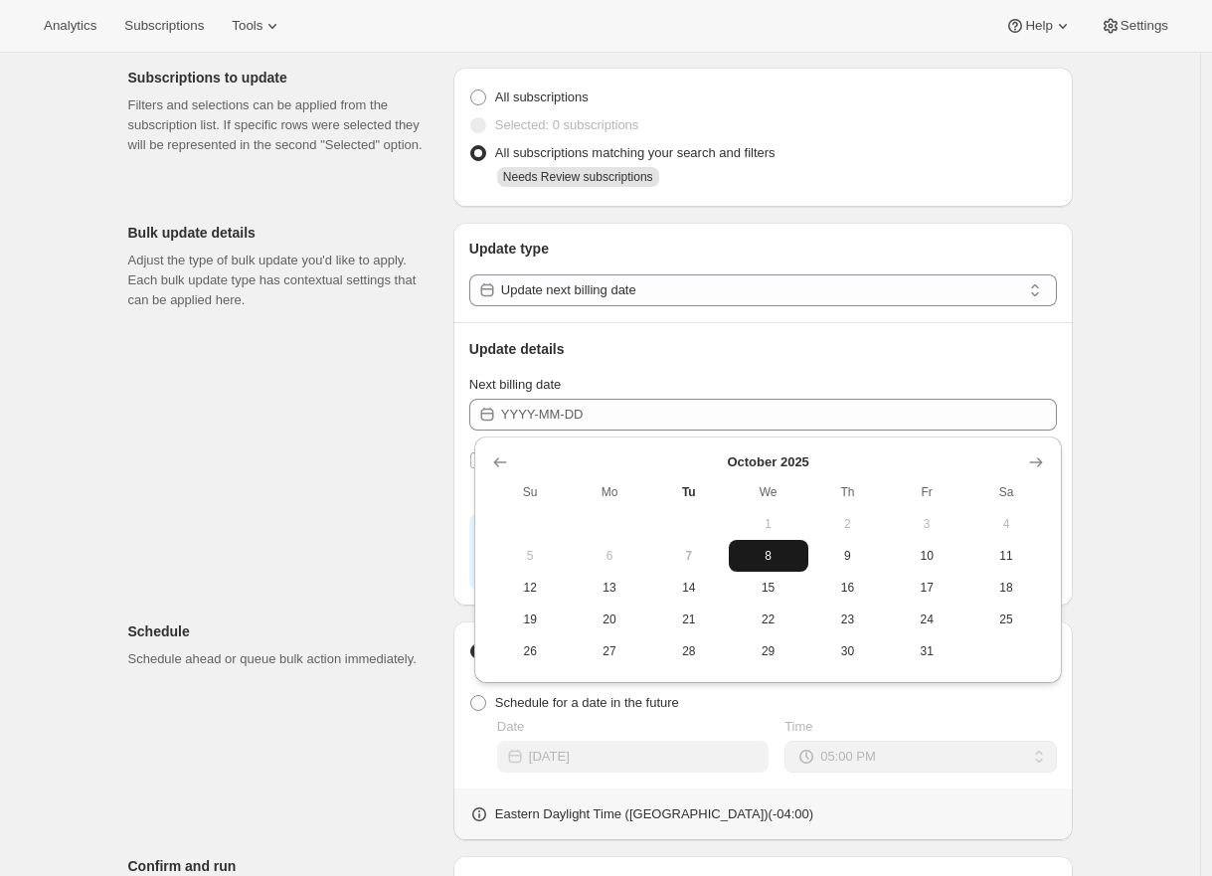
click at [774, 561] on span "8" at bounding box center [769, 556] width 64 height 16
type input "2025-10-08"
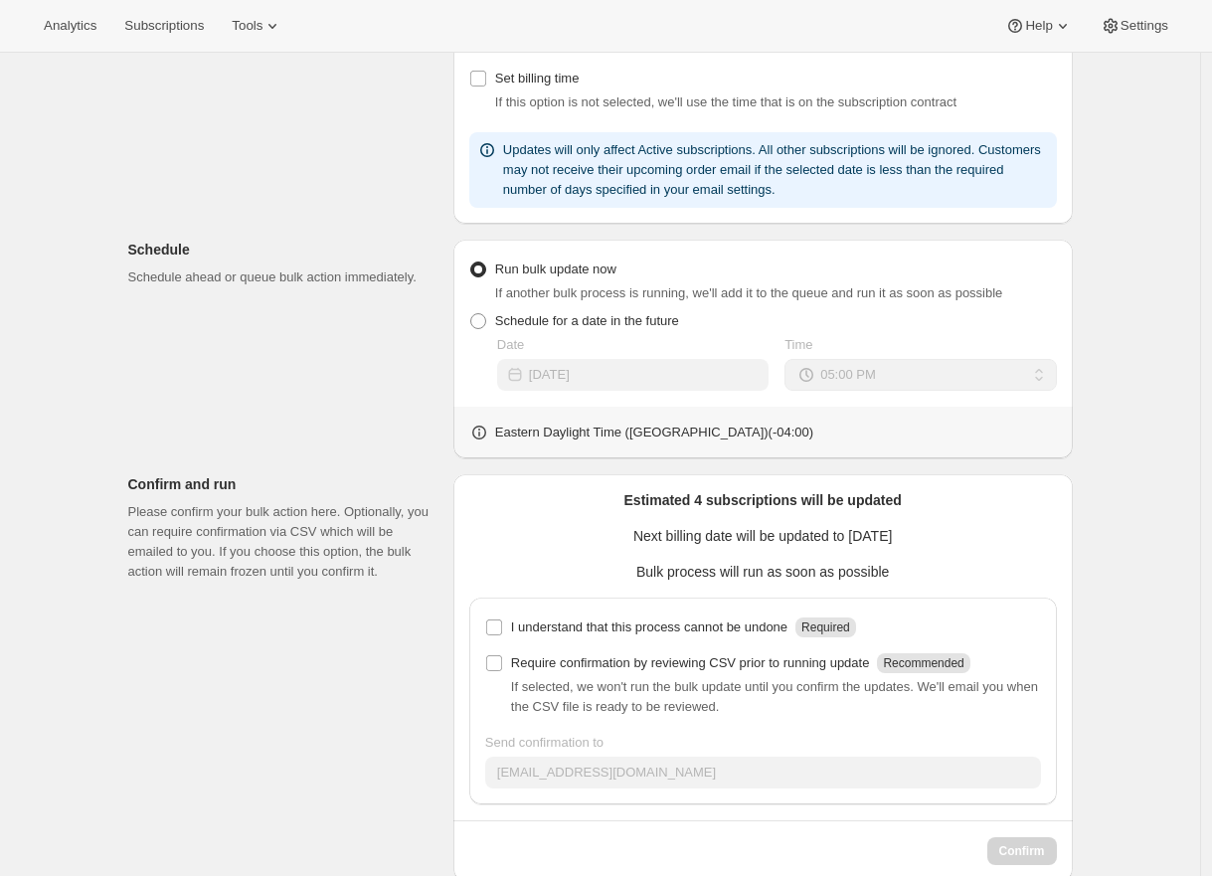
scroll to position [496, 0]
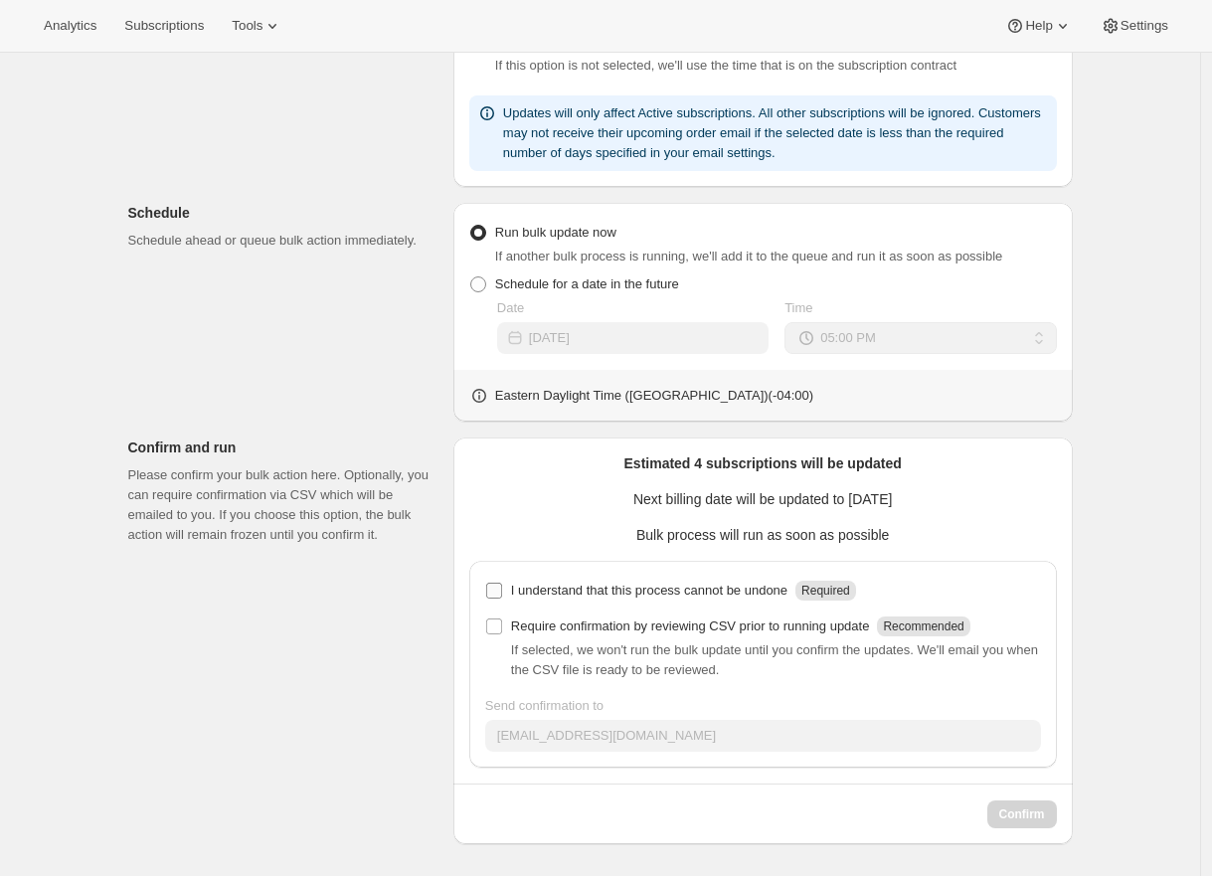
click at [502, 588] on input "I understand that this process cannot be undone Required" at bounding box center [494, 591] width 16 height 16
checkbox input "true"
drag, startPoint x: 626, startPoint y: 465, endPoint x: 909, endPoint y: 478, distance: 282.7
click at [909, 478] on div "Estimated 4 subscriptions will be updated Next billing date will be updated to …" at bounding box center [763, 640] width 588 height 375
click at [711, 466] on p "Estimated 4 subscriptions will be updated" at bounding box center [763, 463] width 588 height 20
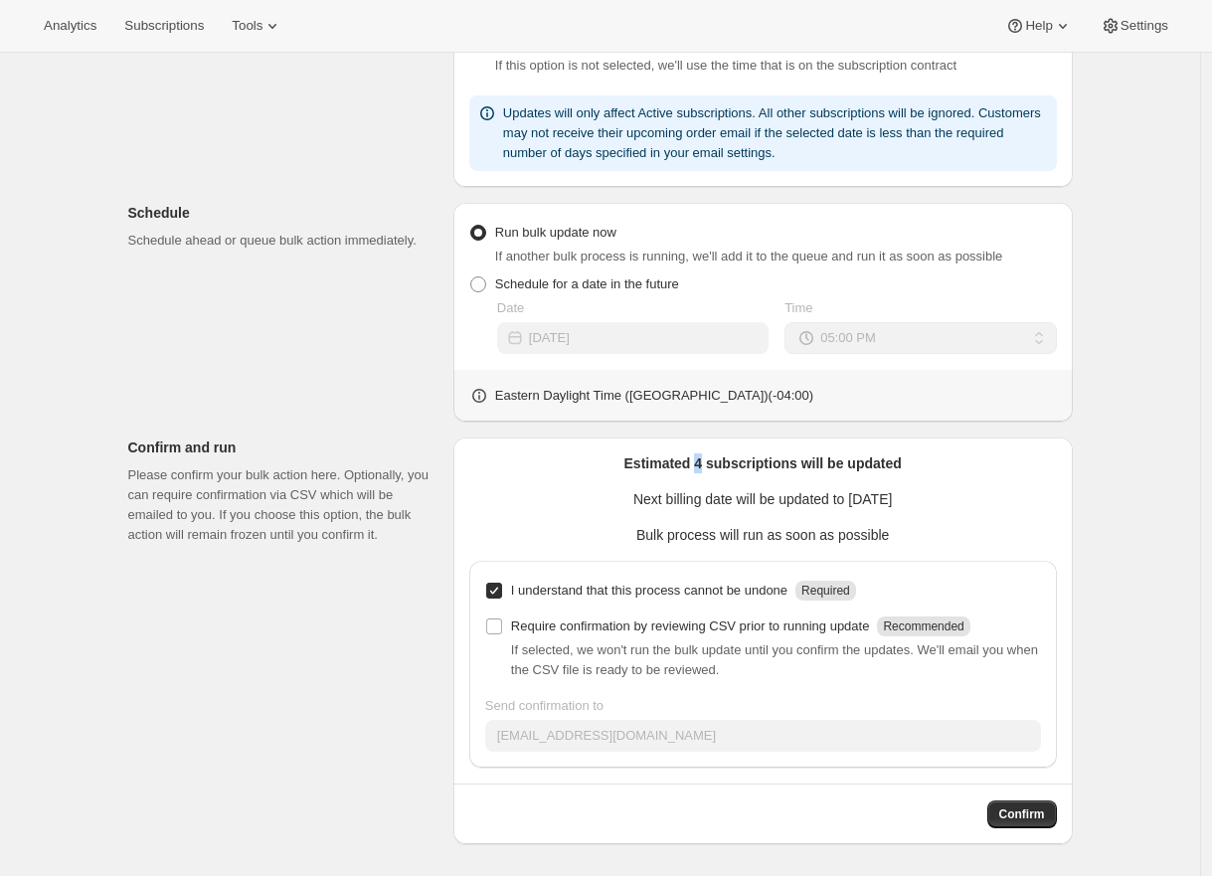
click at [708, 464] on p "Estimated 4 subscriptions will be updated" at bounding box center [763, 463] width 588 height 20
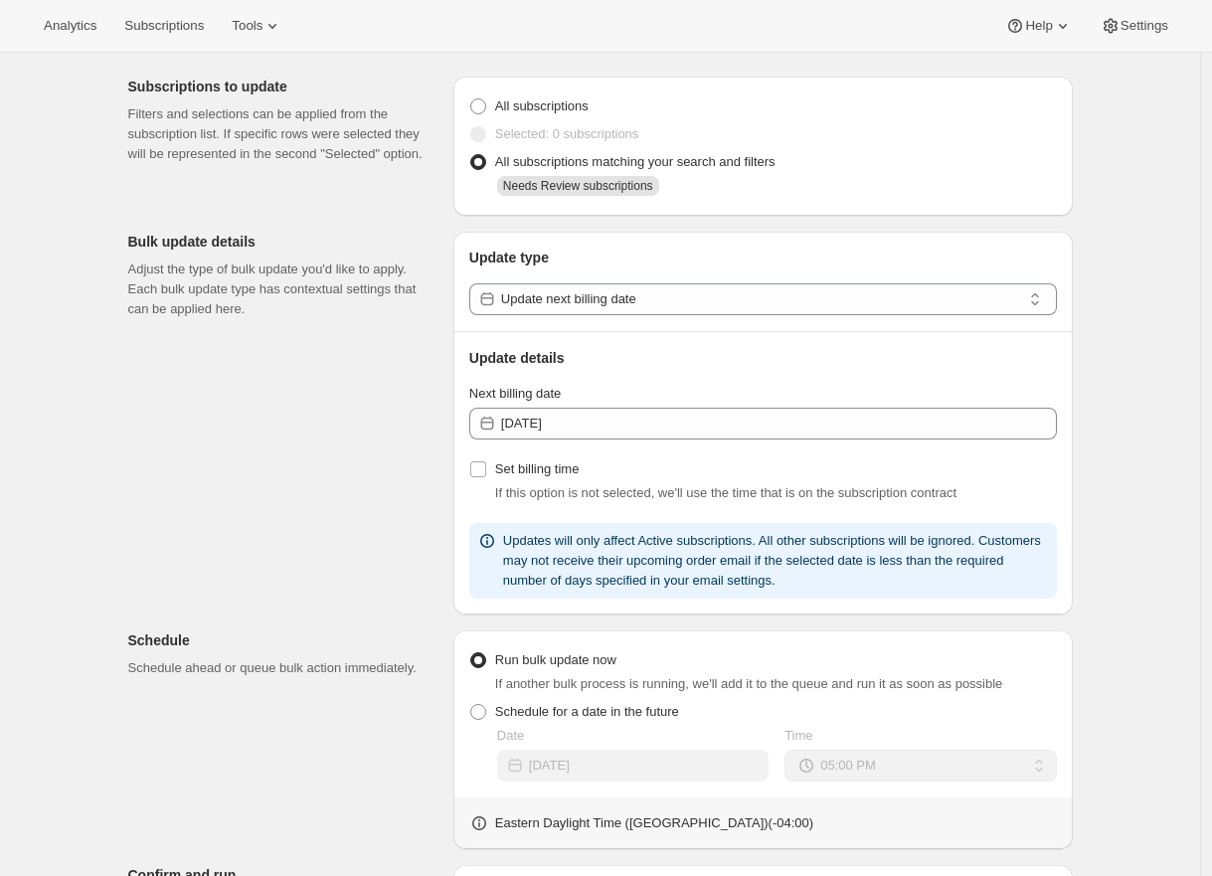
scroll to position [0, 0]
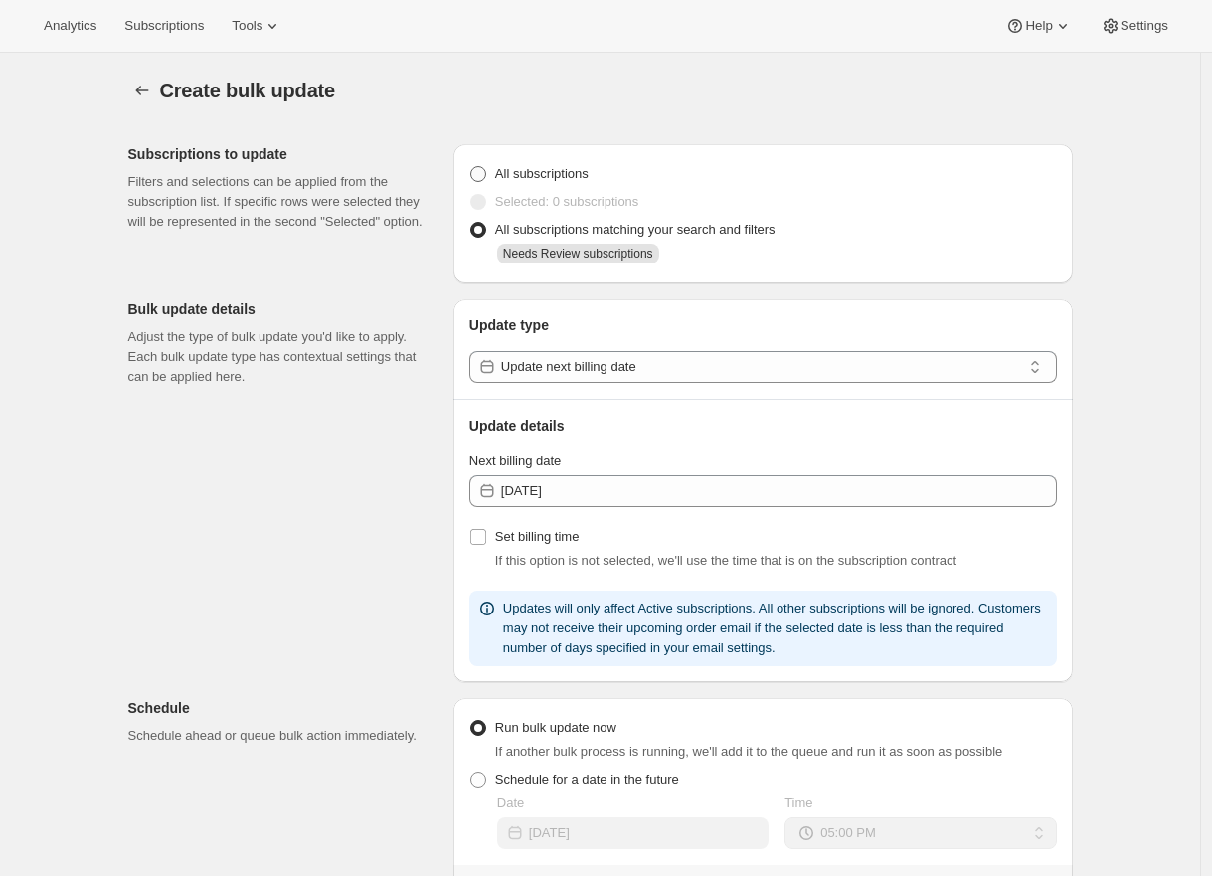
click at [495, 172] on label "All subscriptions" at bounding box center [528, 174] width 119 height 28
click at [471, 167] on input "All subscriptions" at bounding box center [470, 166] width 1 height 1
radio input "true"
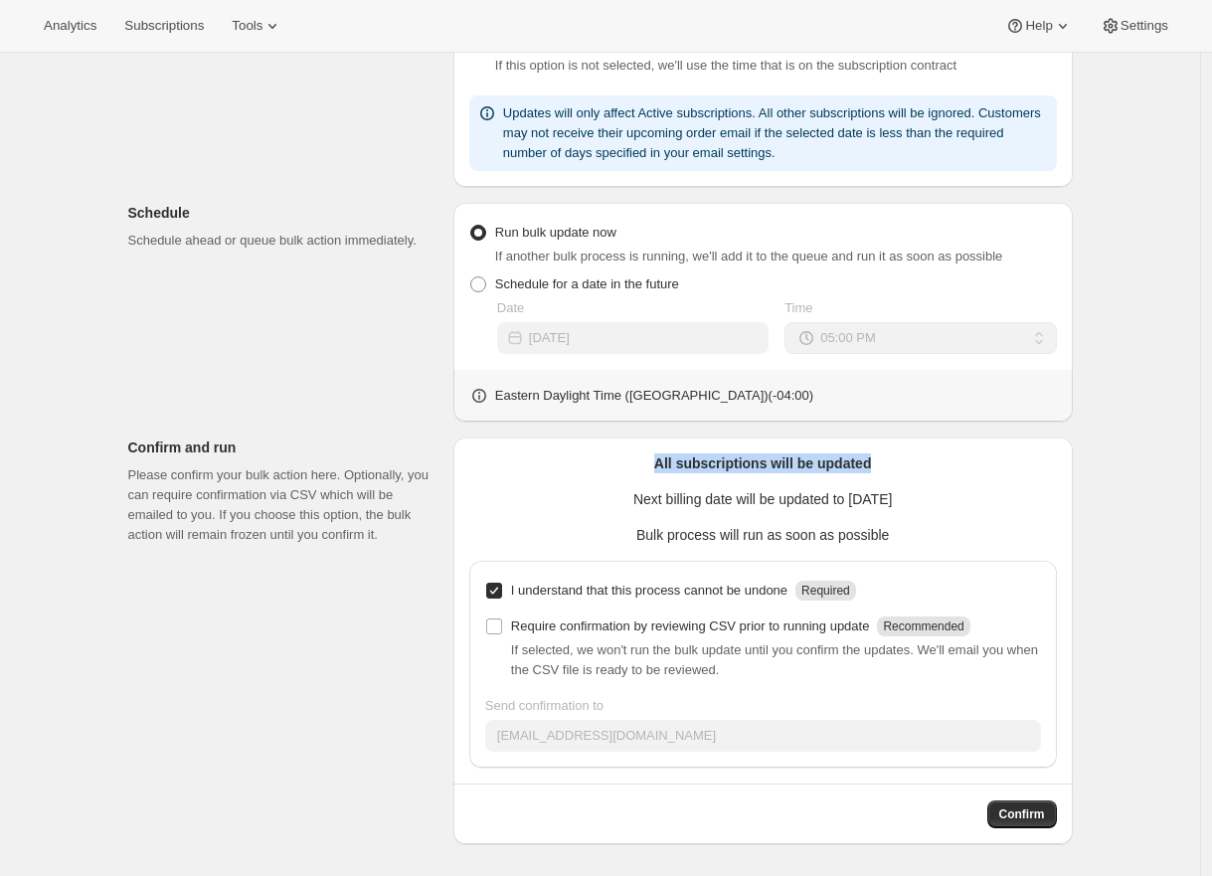
drag, startPoint x: 655, startPoint y: 462, endPoint x: 884, endPoint y: 468, distance: 228.8
click at [884, 468] on p "All subscriptions will be updated" at bounding box center [763, 463] width 588 height 20
click at [694, 461] on p "All subscriptions will be updated" at bounding box center [763, 463] width 588 height 20
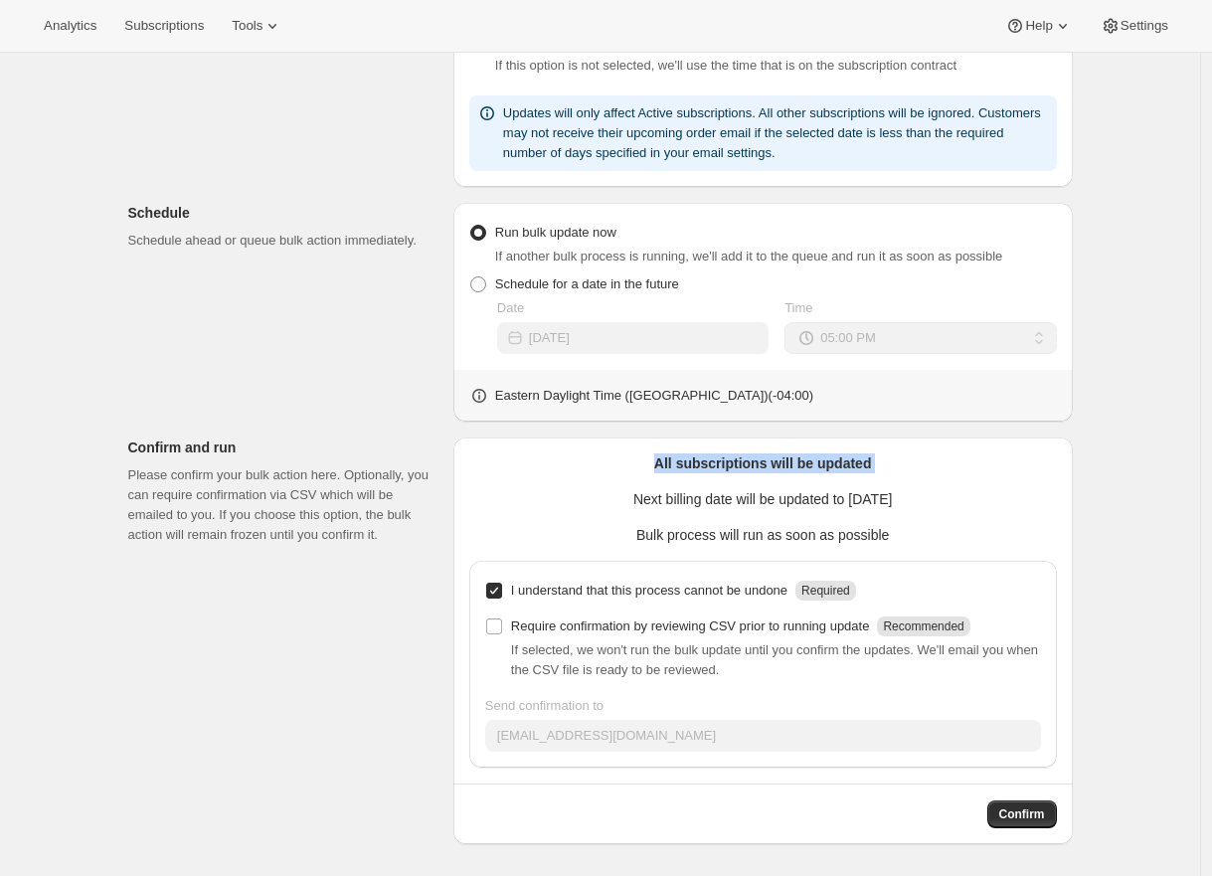
scroll to position [0, 0]
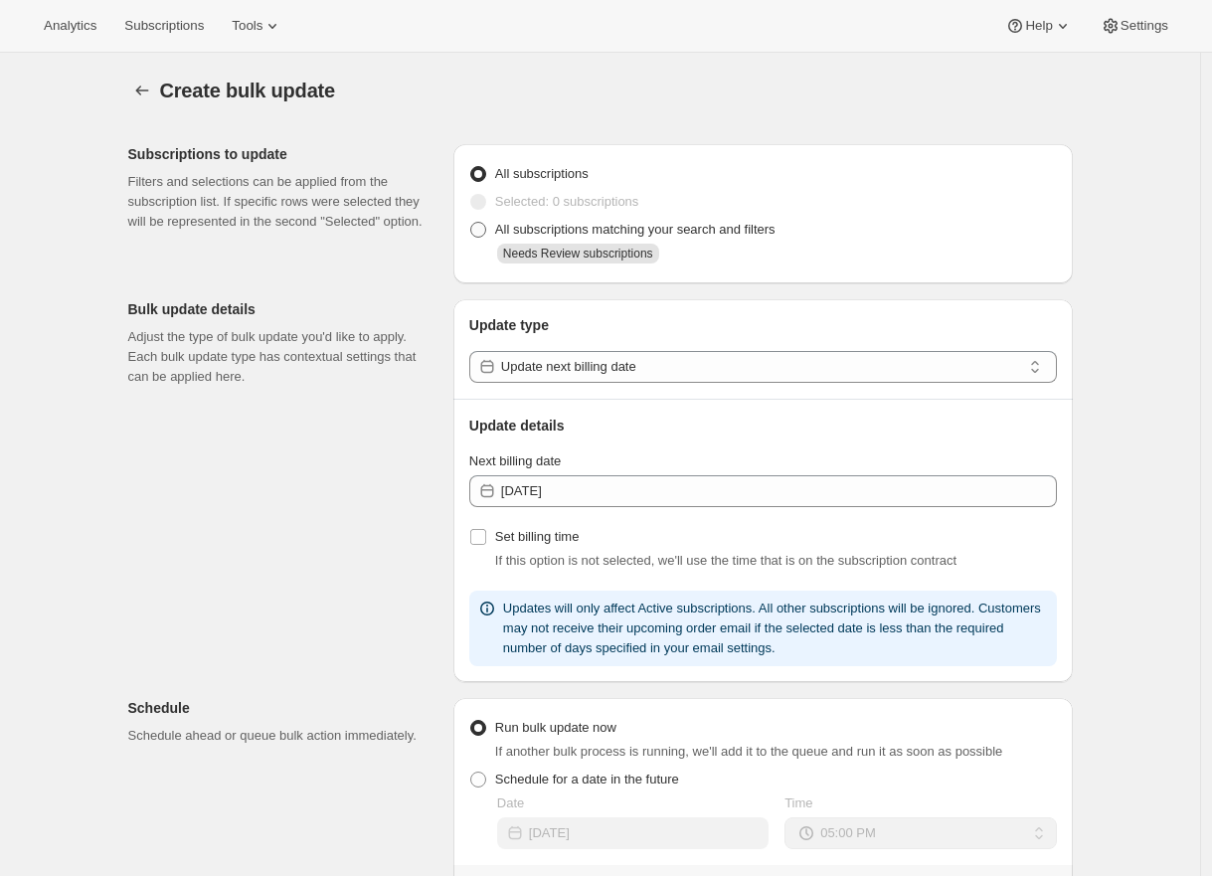
click at [481, 231] on span at bounding box center [478, 230] width 16 height 16
click at [471, 223] on input "All subscriptions matching your search and filters" at bounding box center [470, 222] width 1 height 1
radio input "true"
drag, startPoint x: 735, startPoint y: 260, endPoint x: 485, endPoint y: 228, distance: 251.7
click at [485, 228] on div "All subscriptions matching your search and filters Needs Review subscriptions" at bounding box center [763, 242] width 588 height 52
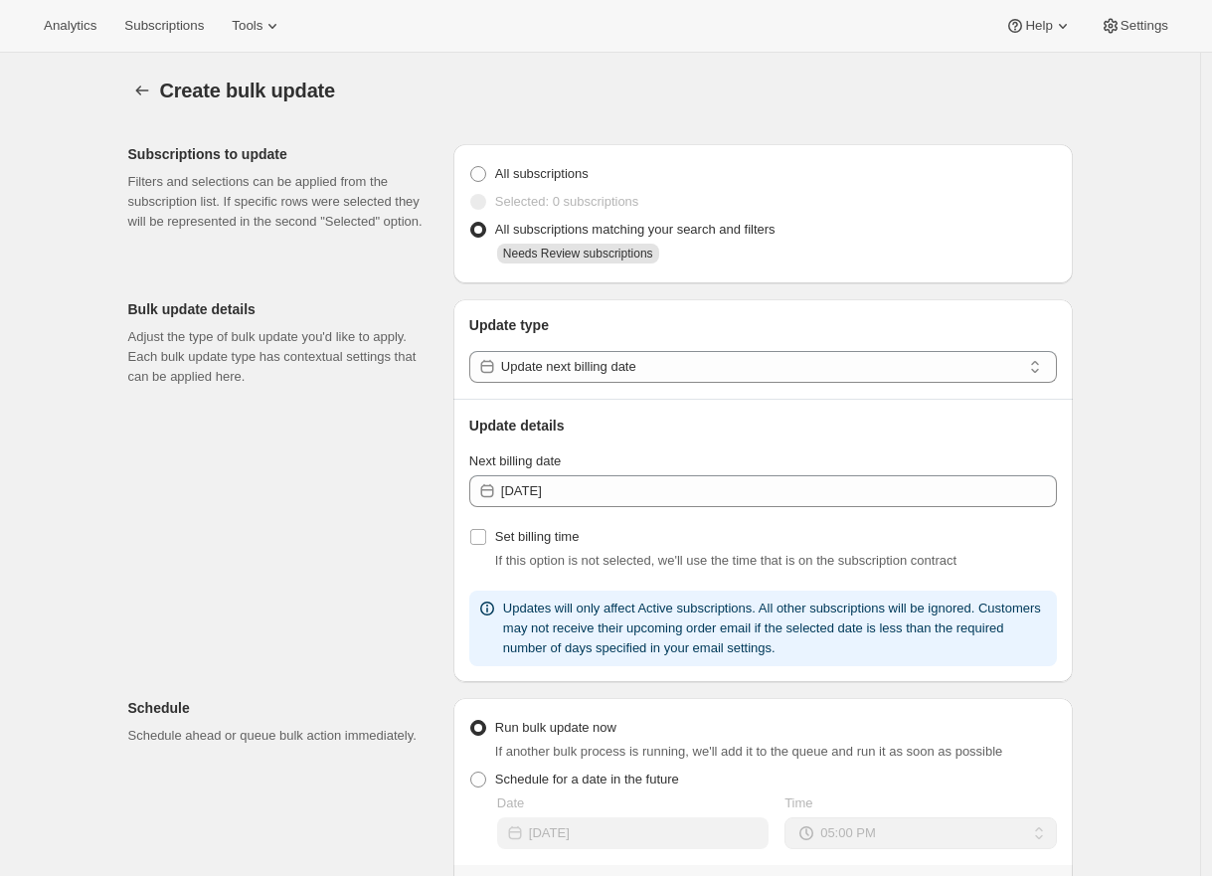
click at [438, 281] on div "Subscriptions to update Filters and selections can be applied from the subscrip…" at bounding box center [592, 733] width 960 height 1211
drag, startPoint x: 501, startPoint y: 231, endPoint x: 705, endPoint y: 266, distance: 206.9
click at [705, 266] on div "All subscriptions matching your search and filters Needs Review subscriptions" at bounding box center [763, 242] width 588 height 52
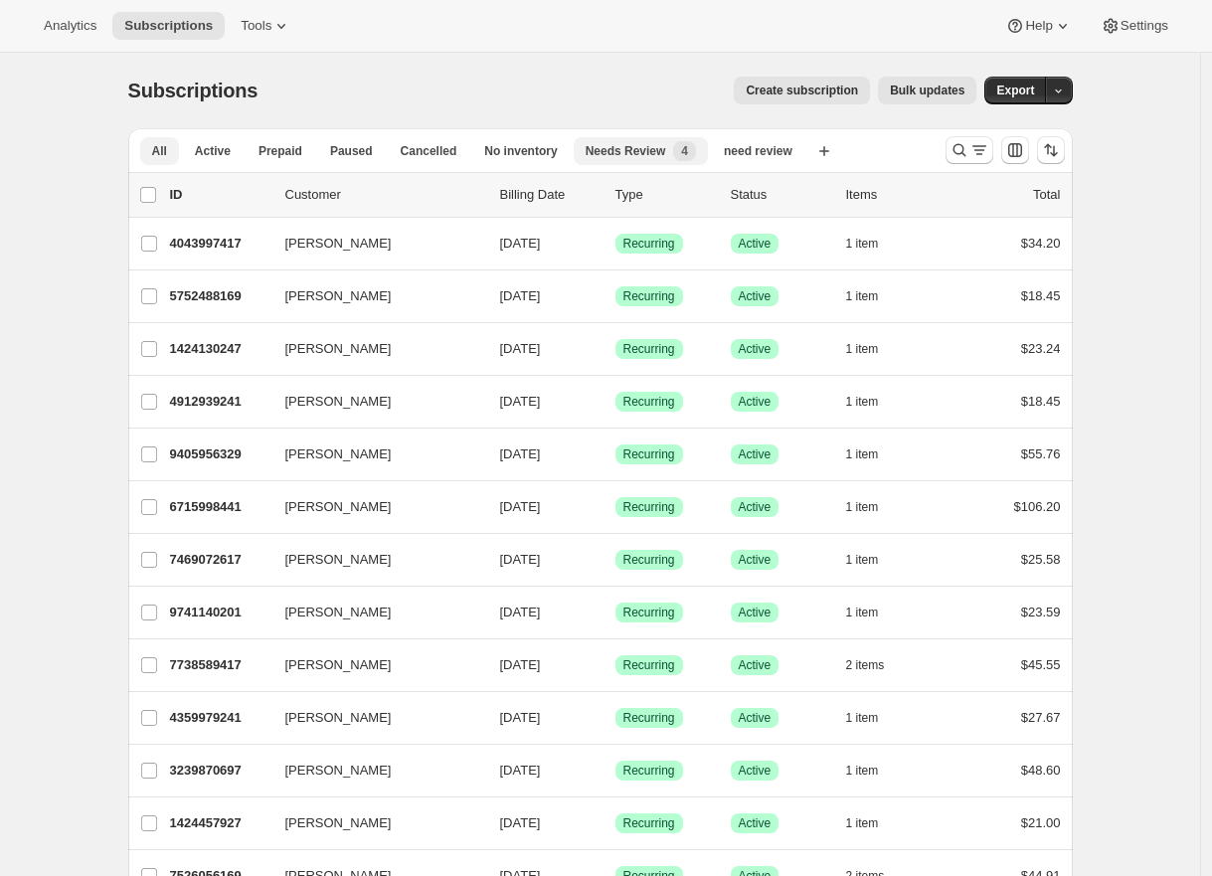
click at [633, 151] on span "Needs Review" at bounding box center [626, 151] width 81 height 16
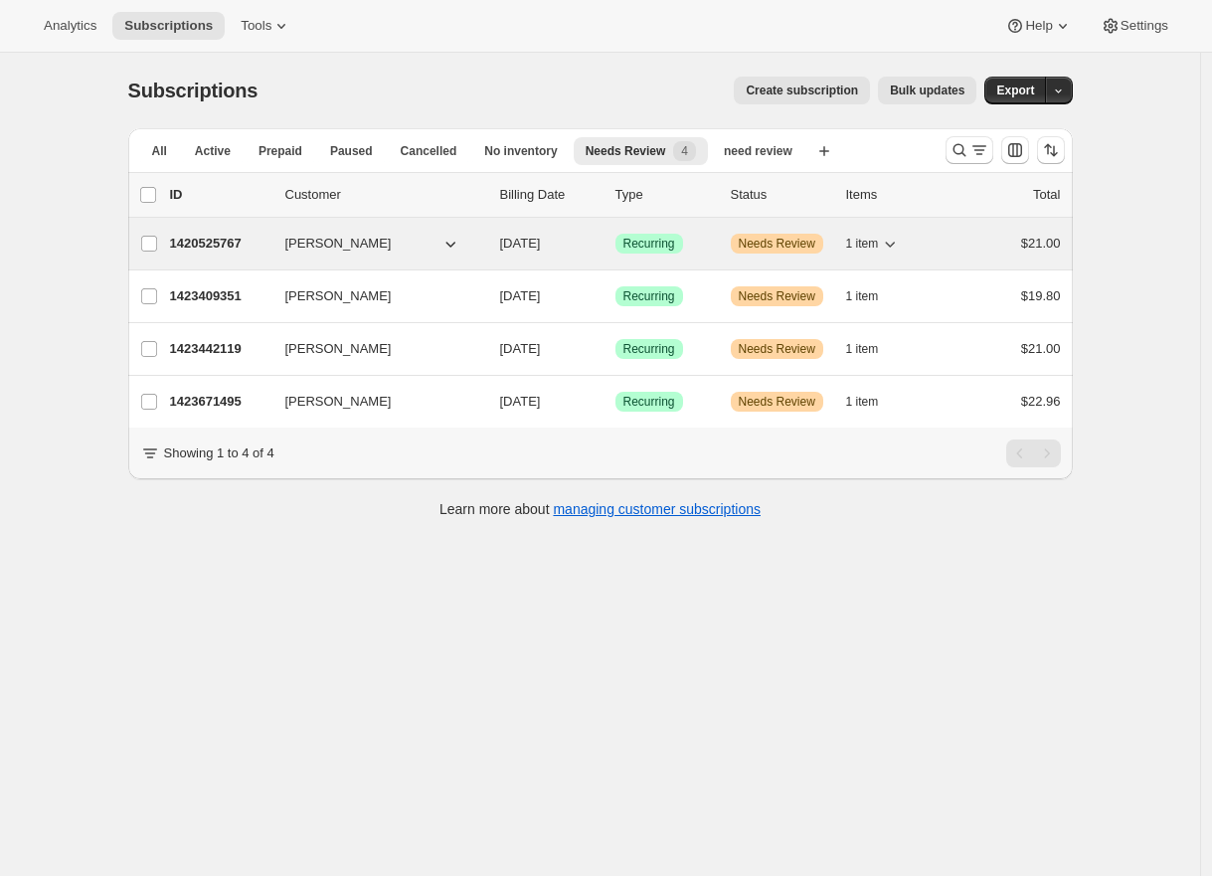
click at [221, 243] on p "1420525767" at bounding box center [219, 244] width 99 height 20
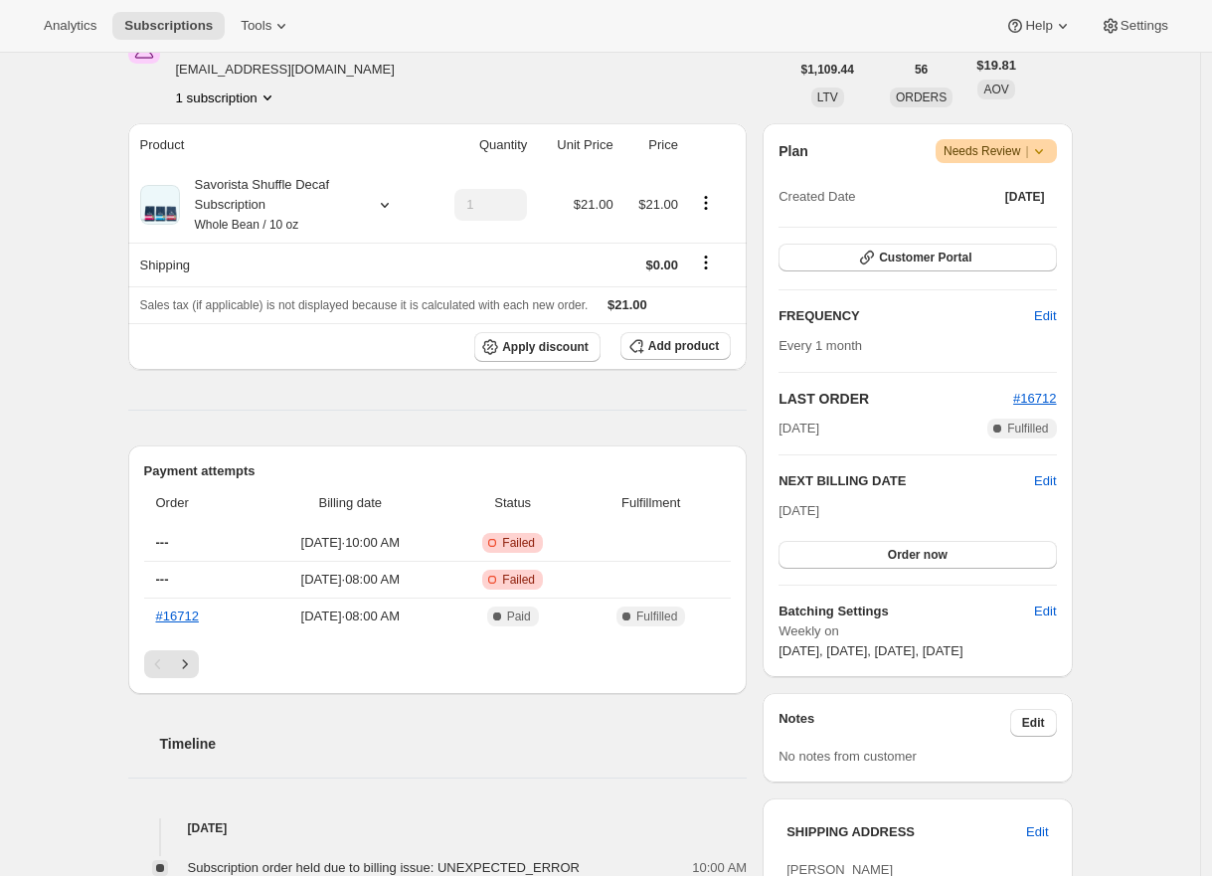
scroll to position [387, 0]
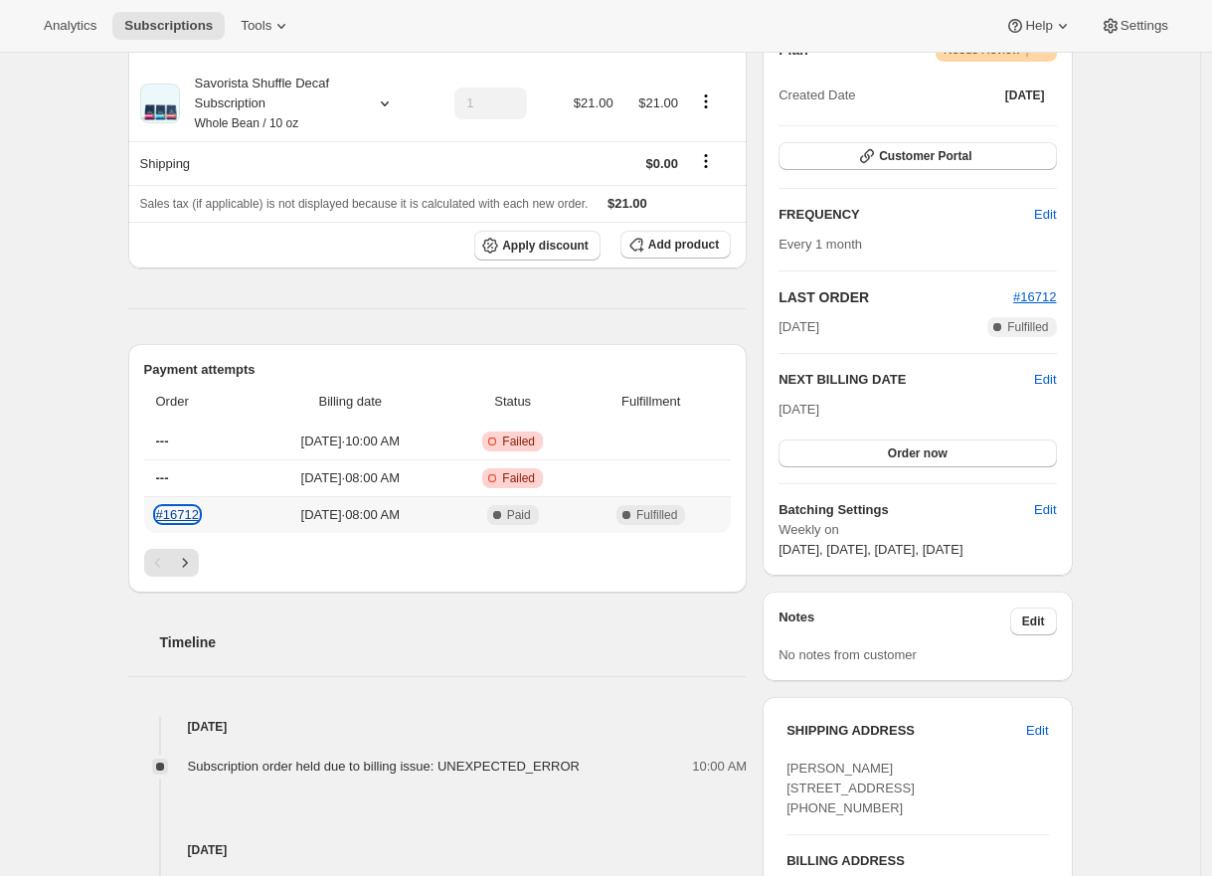
click at [190, 517] on link "#16712" at bounding box center [177, 514] width 43 height 15
